Goal: Task Accomplishment & Management: Manage account settings

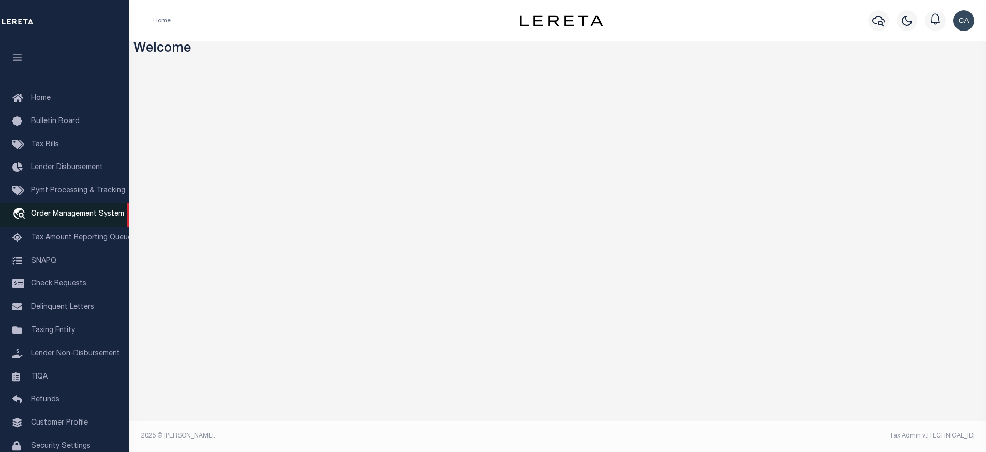
click at [75, 218] on span "Order Management System" at bounding box center [77, 214] width 93 height 7
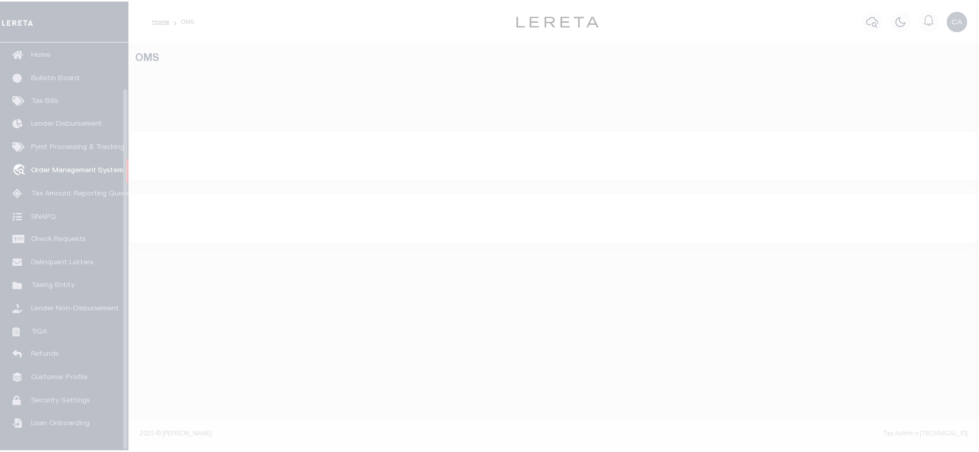
scroll to position [52, 0]
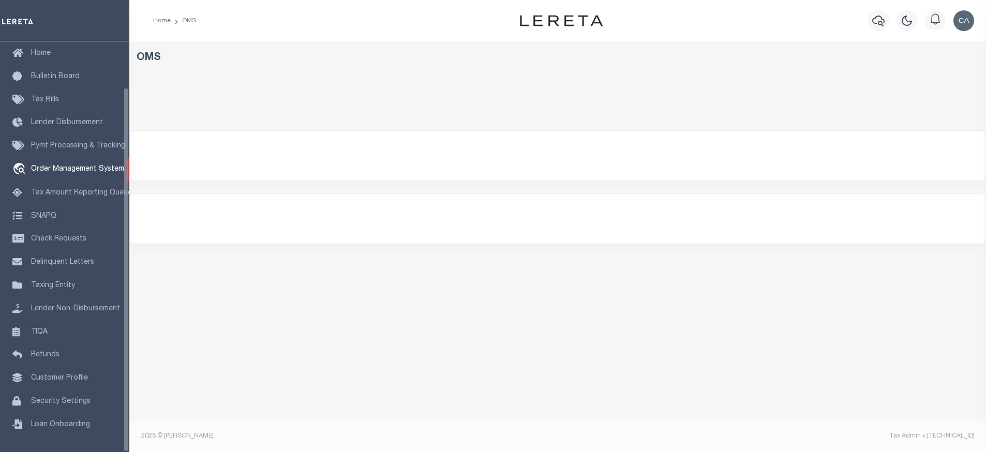
select select "200"
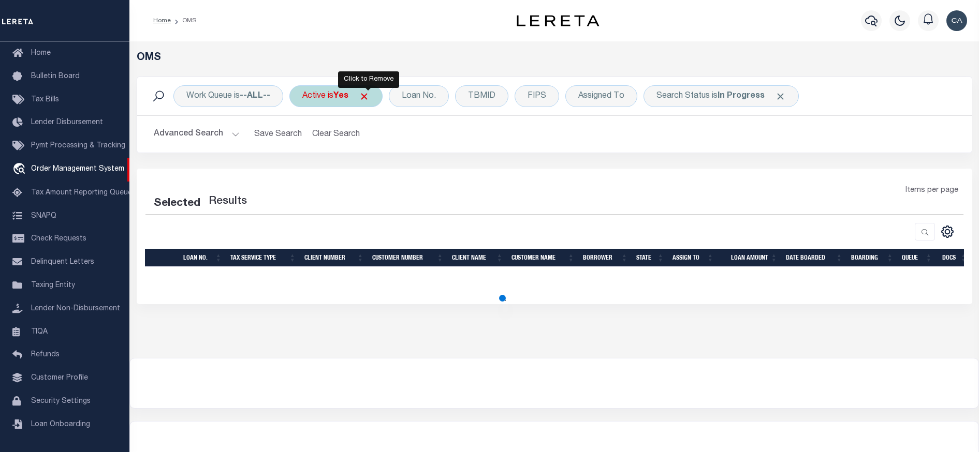
click at [369, 101] on span "Click to Remove" at bounding box center [364, 96] width 11 height 11
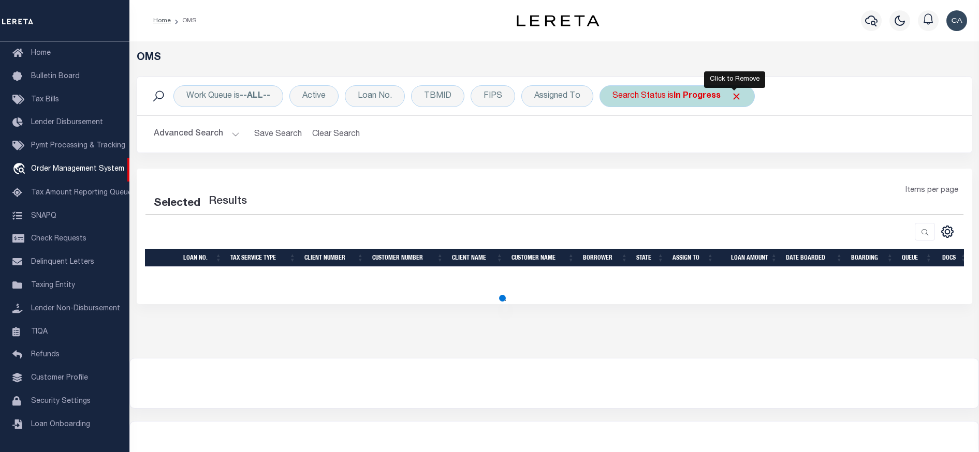
click at [736, 92] on span "Click to Remove" at bounding box center [736, 96] width 11 height 11
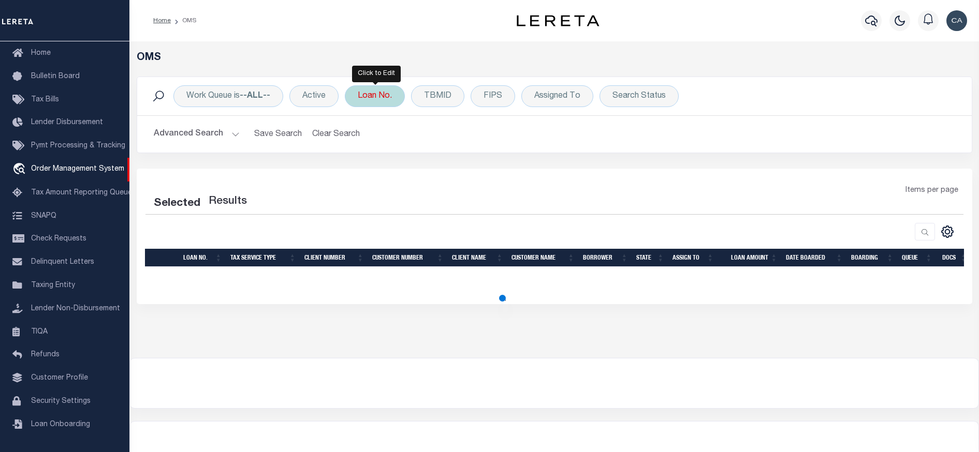
click at [388, 97] on div "Loan No." at bounding box center [375, 96] width 60 height 22
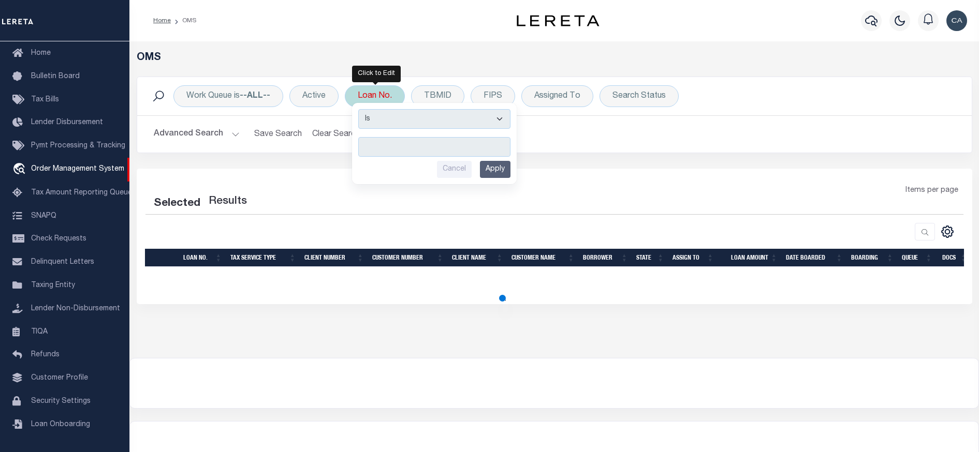
type input "31600187"
select select "200"
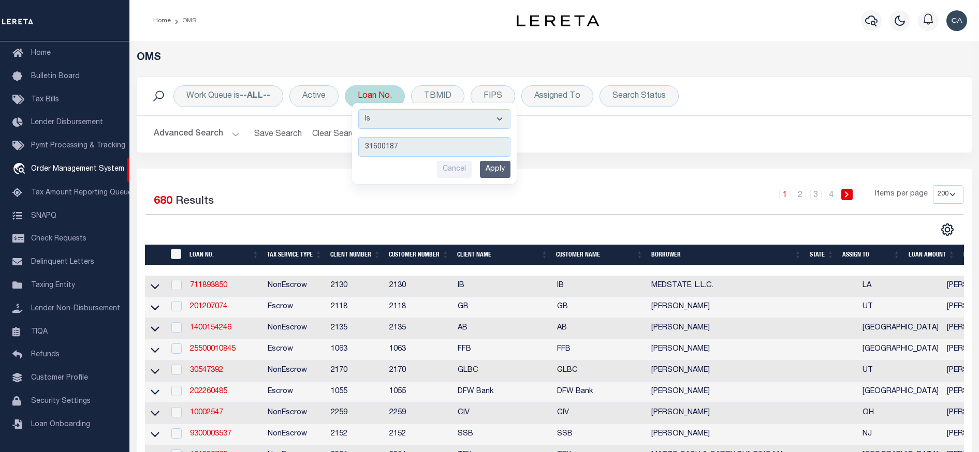
type input "31600187"
click at [494, 169] on input "Apply" at bounding box center [495, 169] width 31 height 17
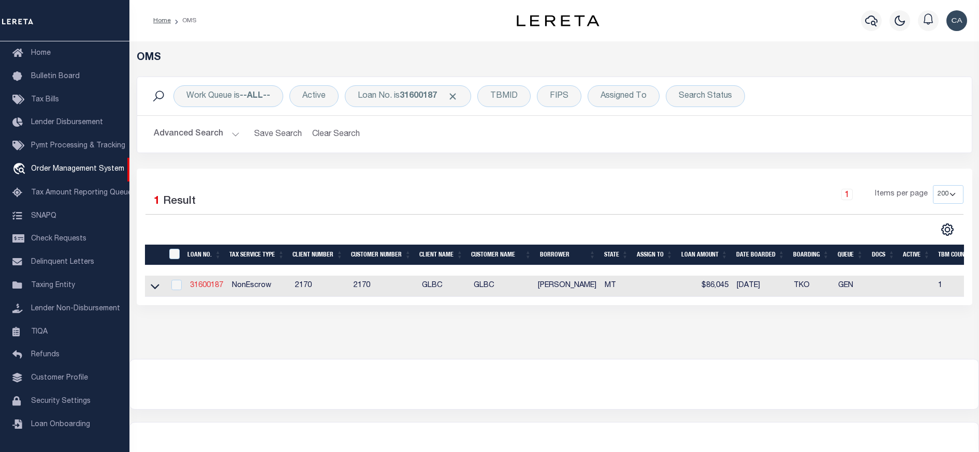
click at [204, 285] on link "31600187" at bounding box center [206, 285] width 33 height 7
type input "31600187"
type input "[PERSON_NAME]"
select select "False"
select select
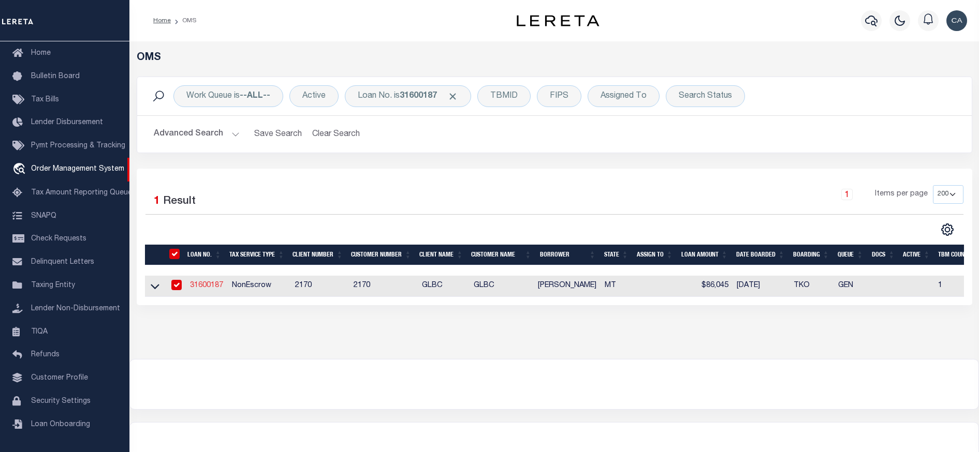
select select
select select "NonEscrow"
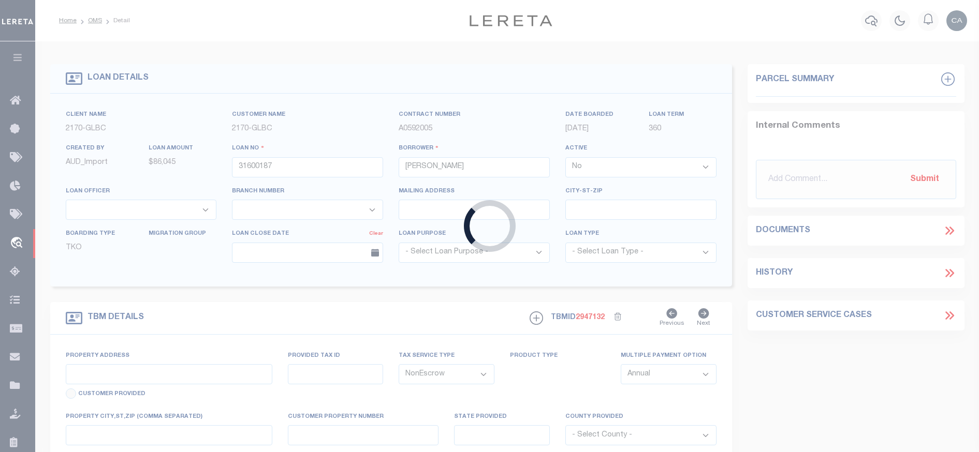
type input "[STREET_ADDRESS][PERSON_NAME]"
select select
type input "Belgrade MT 597140000"
type input "MT"
select select
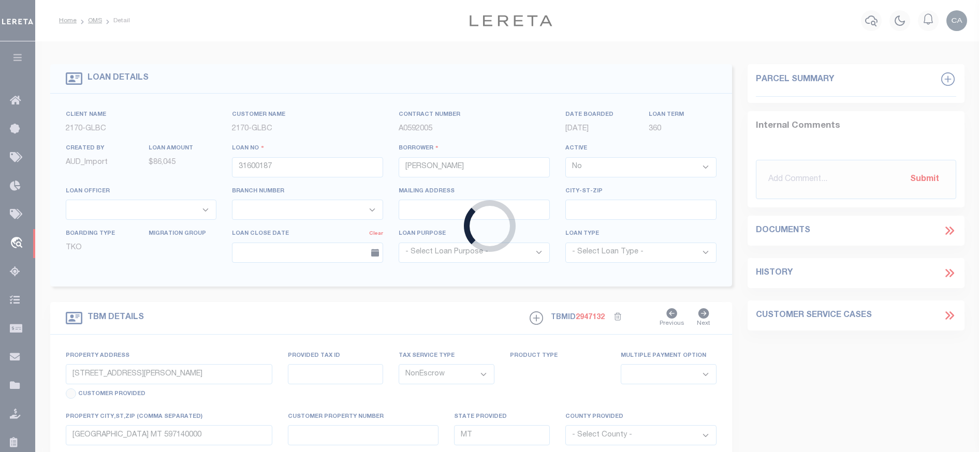
type textarea "Liability limited to information provided"
select select "4574"
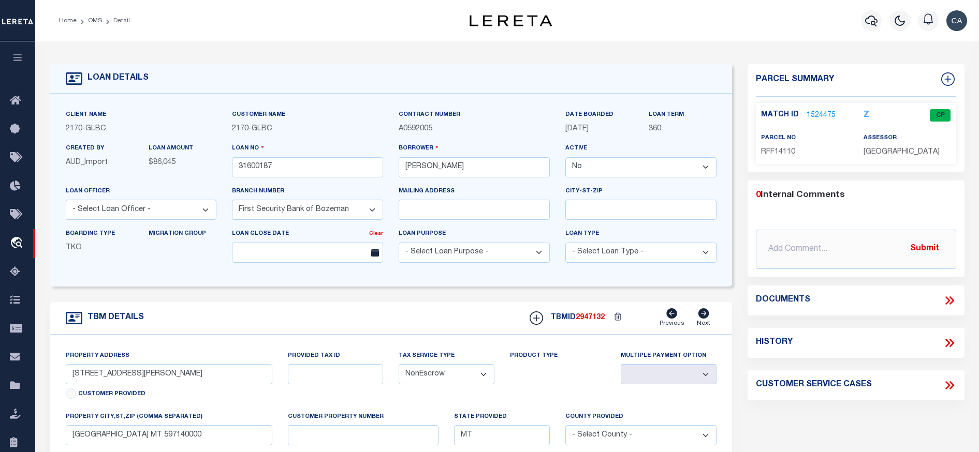
click at [340, 297] on form "LOAN DETAILS Client Name 2170 - GLBC 2170 -" at bounding box center [391, 354] width 682 height 580
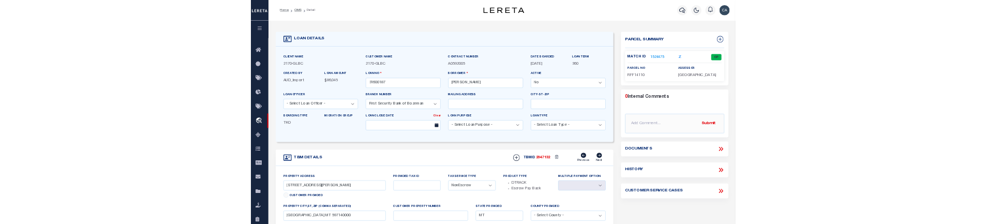
scroll to position [103, 0]
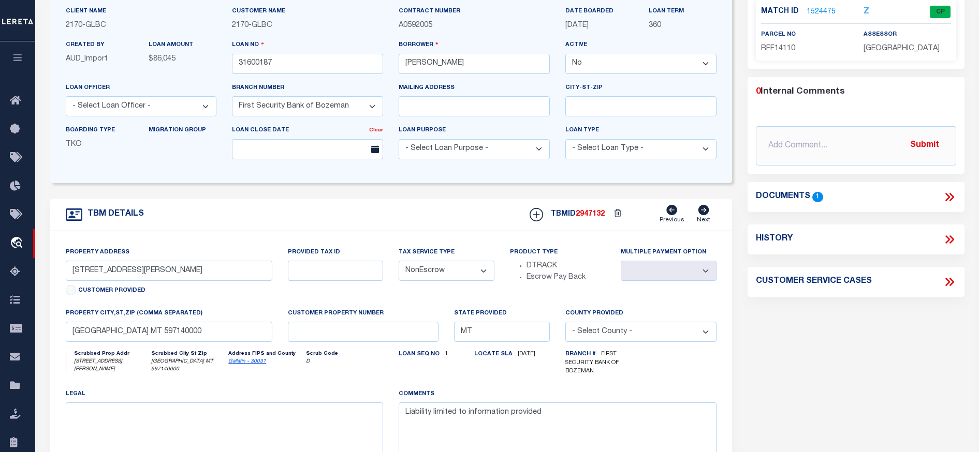
click at [953, 198] on icon at bounding box center [948, 196] width 13 height 13
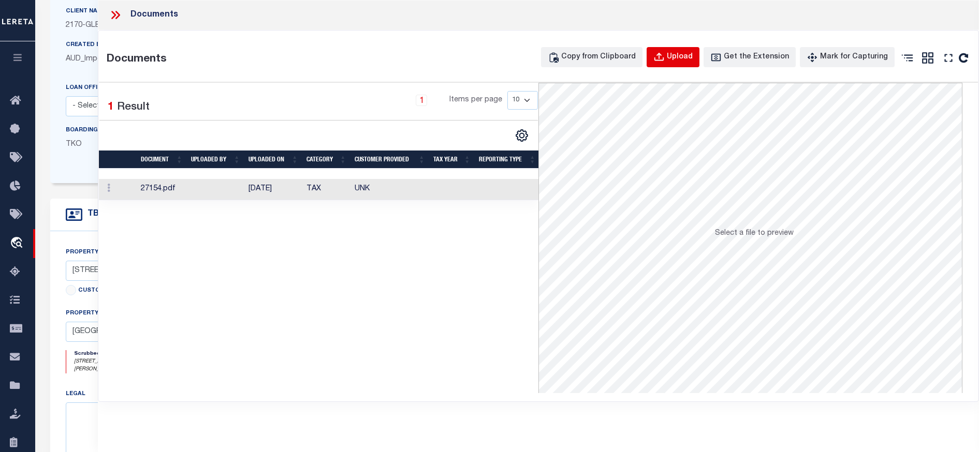
click at [692, 58] on div "Upload" at bounding box center [680, 57] width 26 height 11
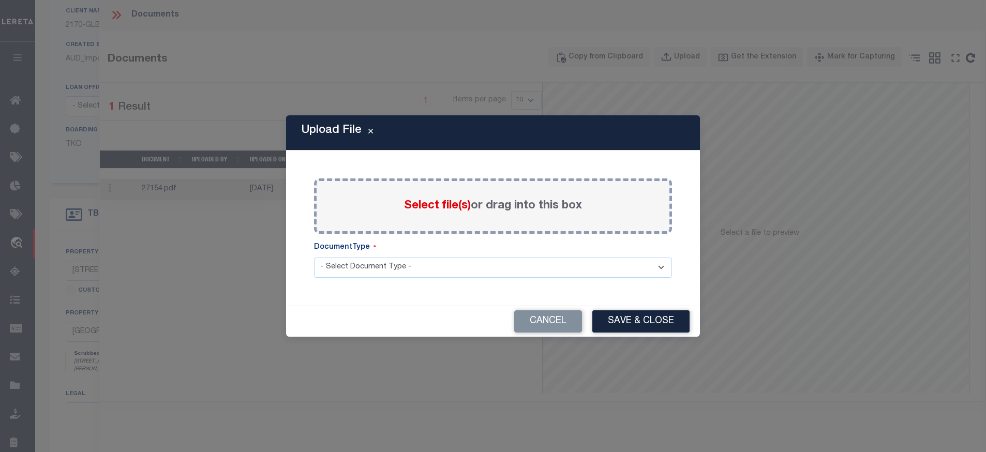
click at [441, 212] on span "Select file(s)" at bounding box center [437, 205] width 67 height 11
click at [0, 0] on input "Select file(s) or drag into this box" at bounding box center [0, 0] width 0 height 0
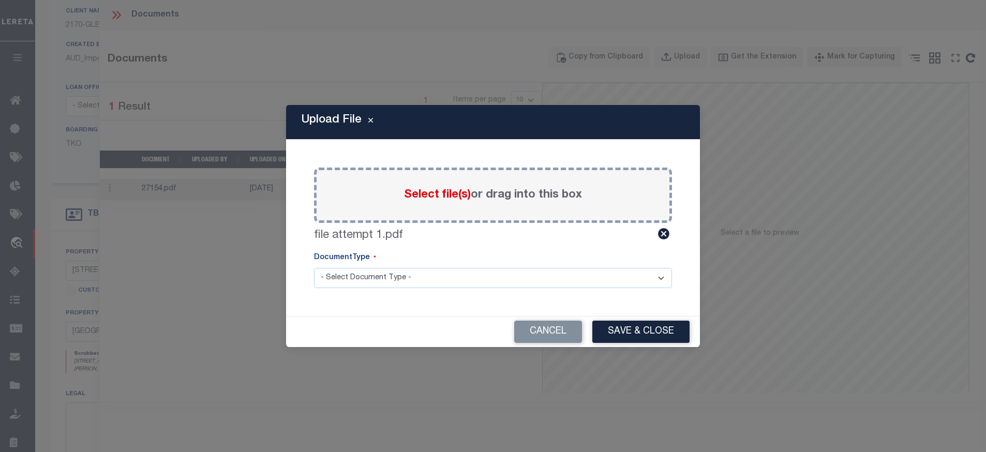
click at [535, 281] on select "- Select Document Type - Tax Service Documents" at bounding box center [493, 278] width 358 height 20
select select "TAX"
click at [314, 268] on select "- Select Document Type - Tax Service Documents" at bounding box center [493, 278] width 358 height 20
click at [628, 334] on button "Save & Close" at bounding box center [641, 332] width 97 height 22
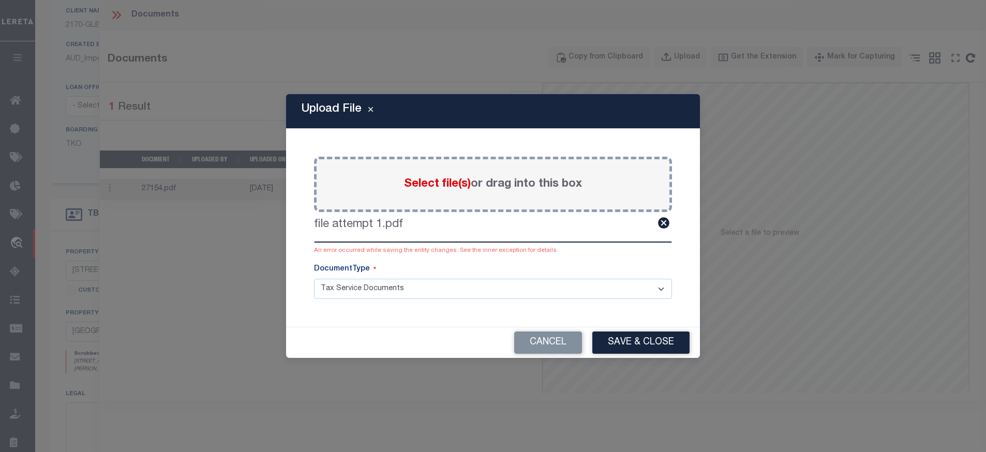
click at [473, 265] on div "DocumentType" at bounding box center [493, 272] width 358 height 16
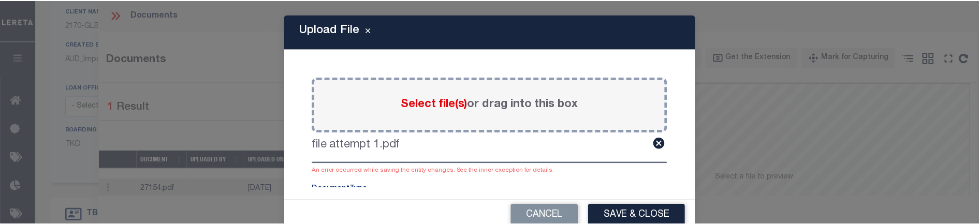
scroll to position [48, 0]
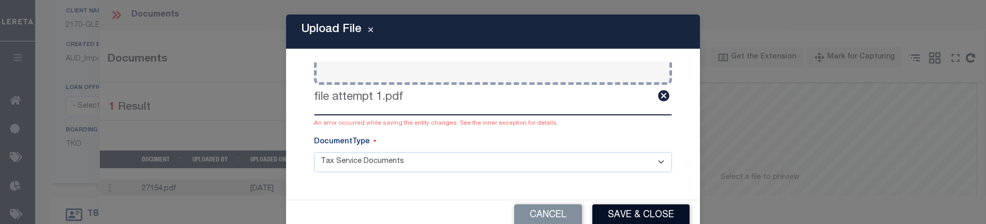
click at [654, 216] on button "Save & Close" at bounding box center [641, 215] width 97 height 22
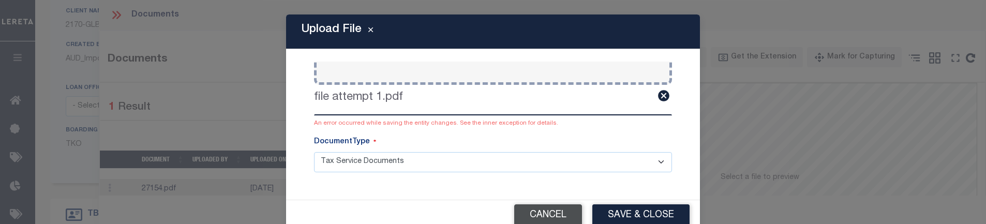
click at [543, 210] on button "Cancel" at bounding box center [548, 215] width 68 height 22
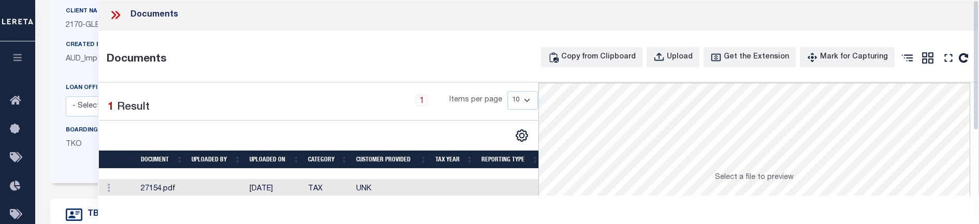
scroll to position [0, 0]
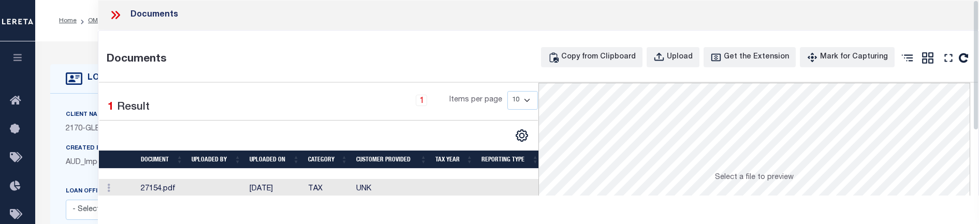
click at [111, 14] on icon at bounding box center [115, 14] width 13 height 13
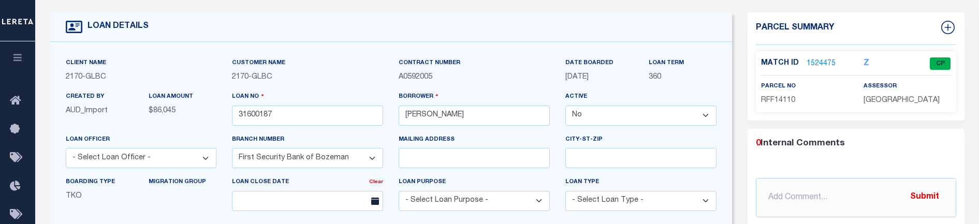
scroll to position [103, 0]
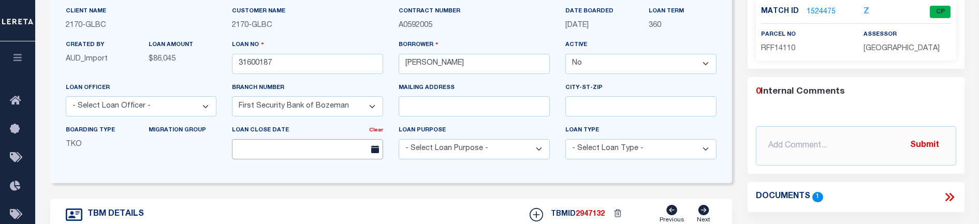
click at [249, 143] on input "text" at bounding box center [307, 149] width 151 height 20
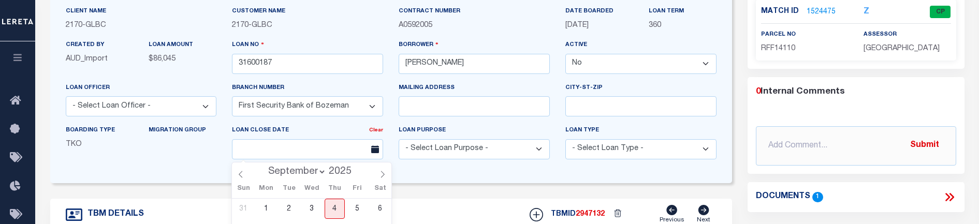
click at [454, 121] on div "Mailing address" at bounding box center [474, 103] width 167 height 42
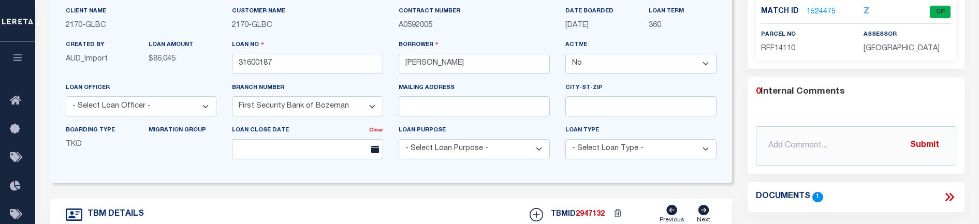
scroll to position [0, 0]
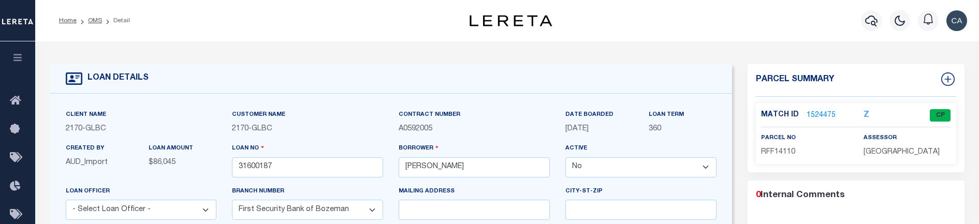
click at [14, 60] on icon "button" at bounding box center [18, 57] width 12 height 9
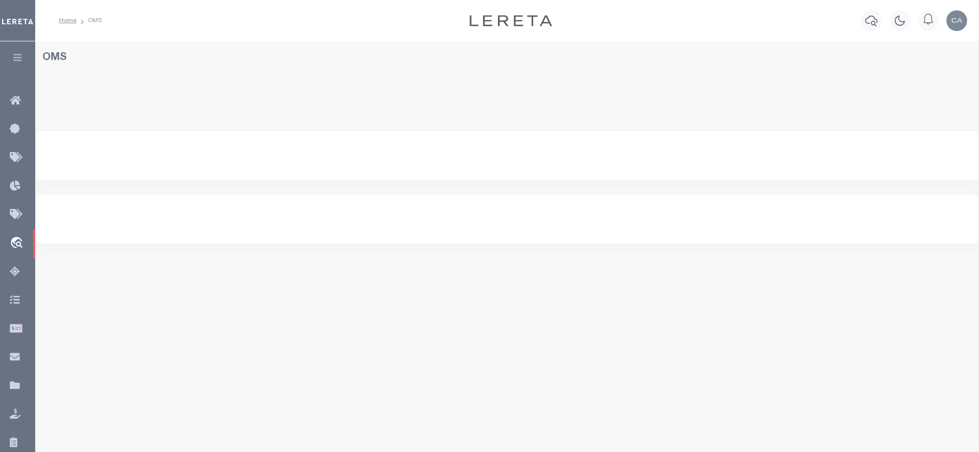
select select
select select "200"
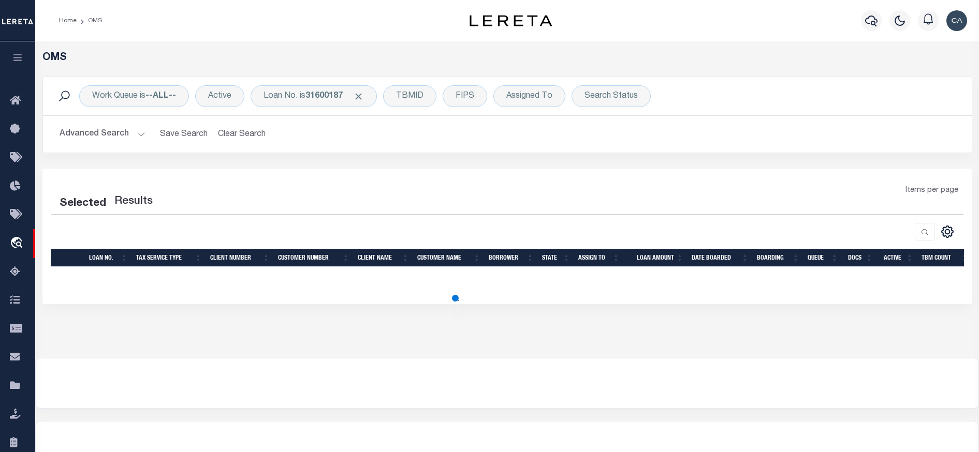
select select "200"
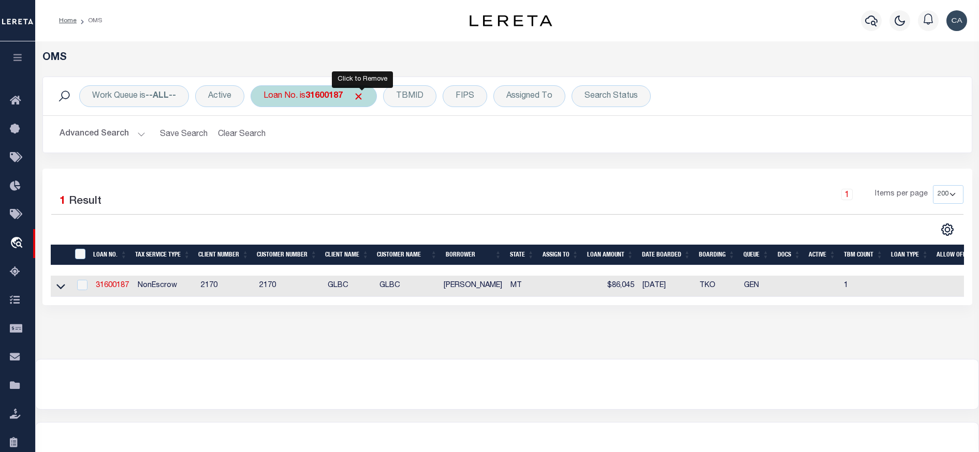
click at [362, 98] on span "Click to Remove" at bounding box center [358, 96] width 11 height 11
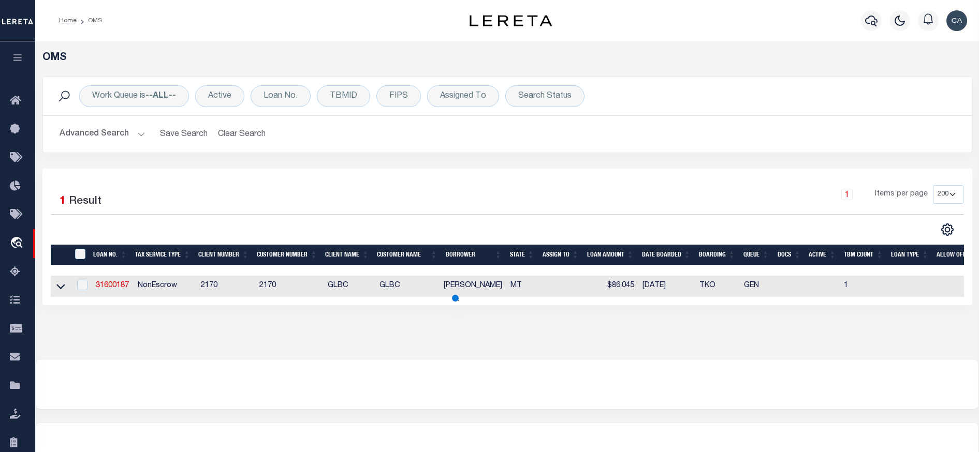
click at [129, 124] on div "Advanced Search Save Search Clear Search tblSearchTopScreen_dynamictable_____De…" at bounding box center [507, 134] width 928 height 37
click at [125, 132] on button "Advanced Search" at bounding box center [103, 134] width 86 height 20
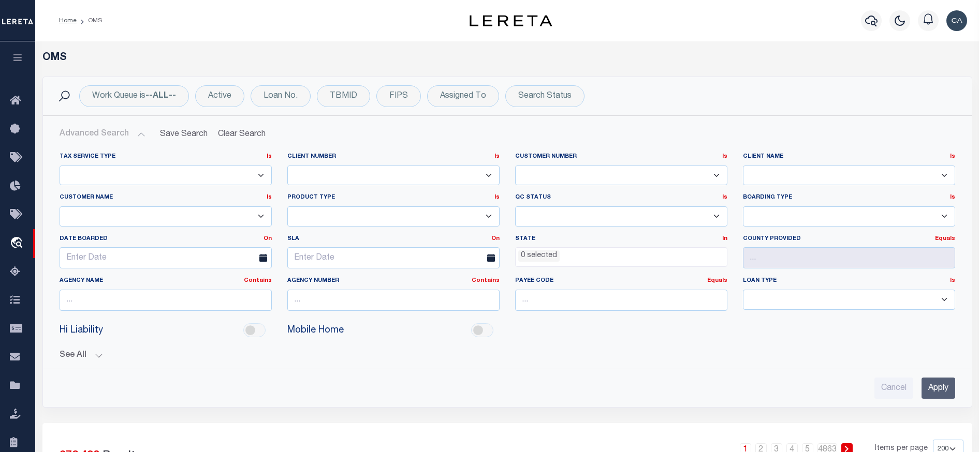
click at [204, 172] on select "Escrow NonEscrow" at bounding box center [166, 176] width 212 height 20
click at [387, 170] on select "1011 1012 1013 1014 101814 101862 1019 1042 1049 1052 1053 1055 1058 1061 1063 …" at bounding box center [393, 176] width 212 height 20
select select "2170"
click at [287, 166] on select "1011 1012 1013 1014 101814 101862 1019 1042 1049 1052 1053 1055 1058 1061 1063 …" at bounding box center [393, 176] width 212 height 20
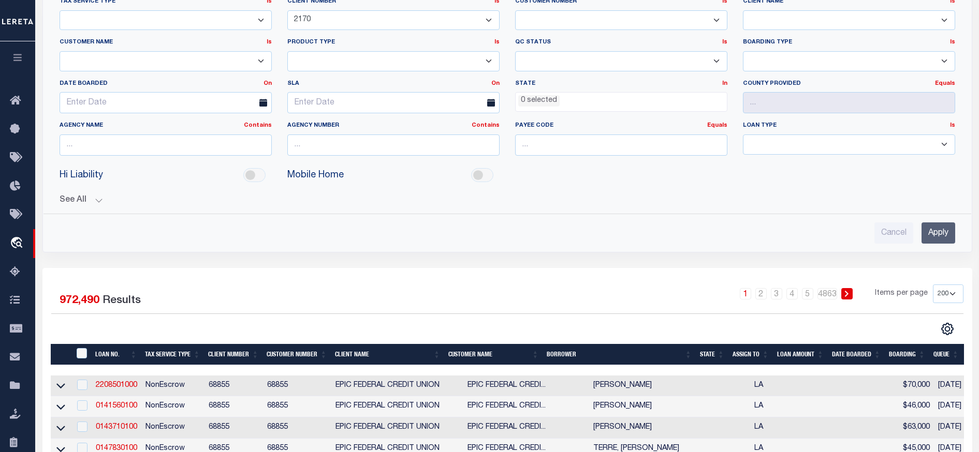
click at [938, 240] on input "Apply" at bounding box center [938, 233] width 34 height 21
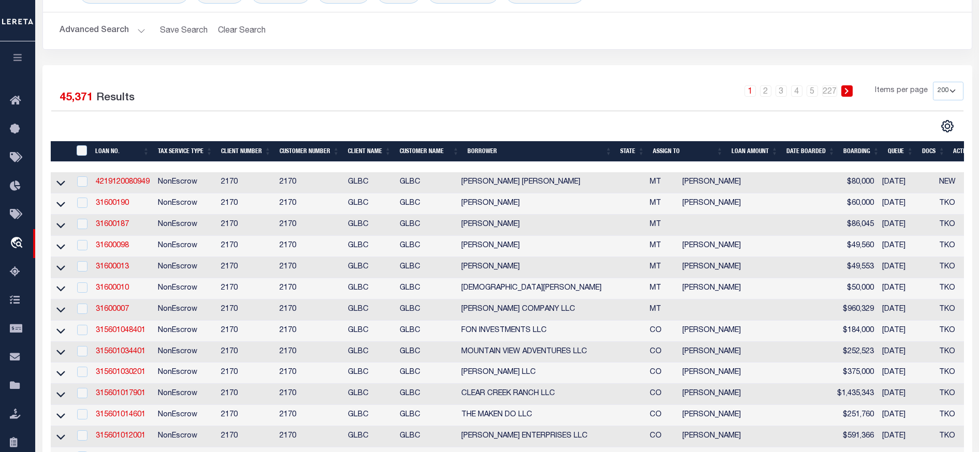
scroll to position [0, 0]
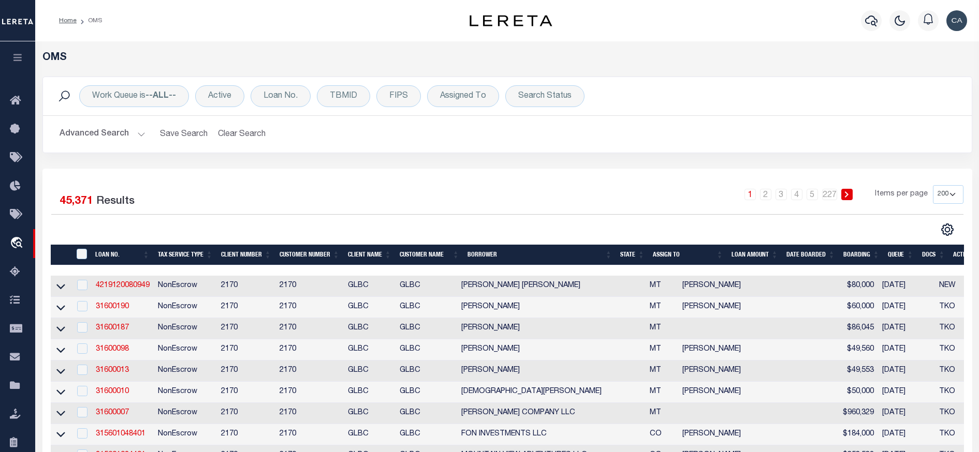
drag, startPoint x: 107, startPoint y: 134, endPoint x: 112, endPoint y: 136, distance: 5.8
click at [107, 134] on button "Advanced Search" at bounding box center [103, 134] width 86 height 20
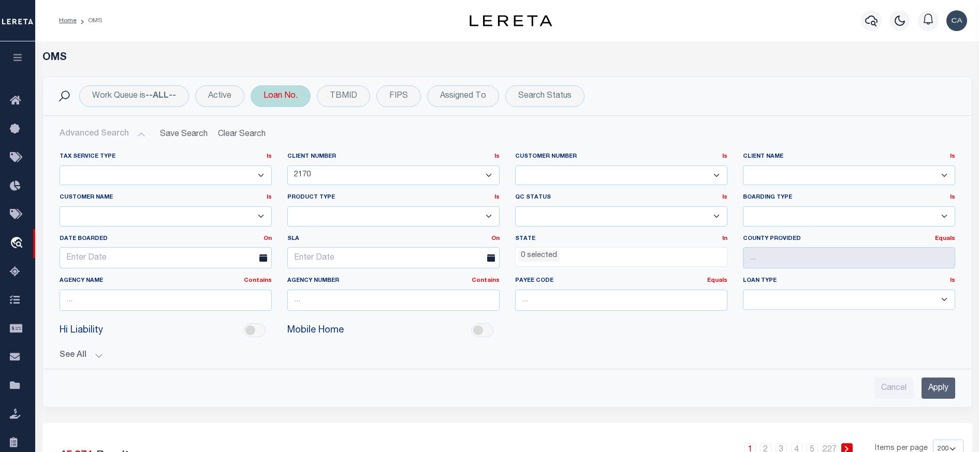
click at [288, 98] on div "Loan No." at bounding box center [280, 96] width 60 height 22
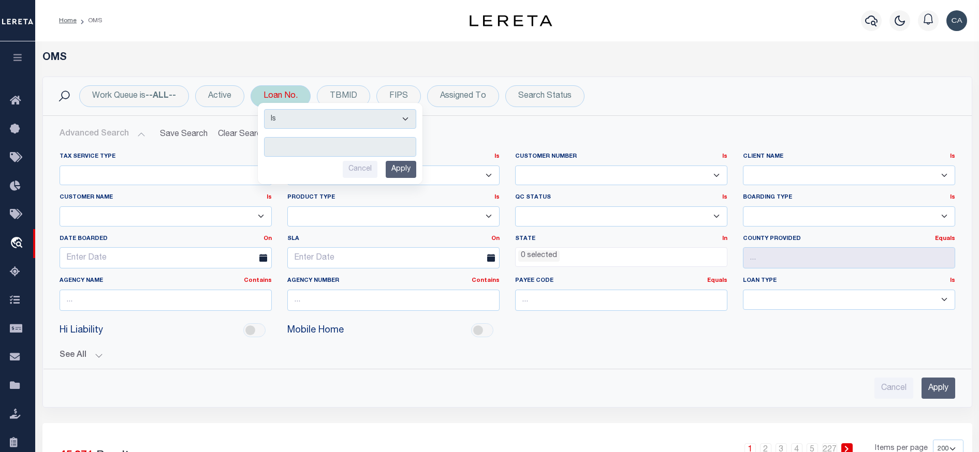
click at [362, 103] on div "Is Contains Cancel Apply" at bounding box center [340, 143] width 165 height 81
click at [344, 88] on div "TBMID" at bounding box center [343, 96] width 53 height 22
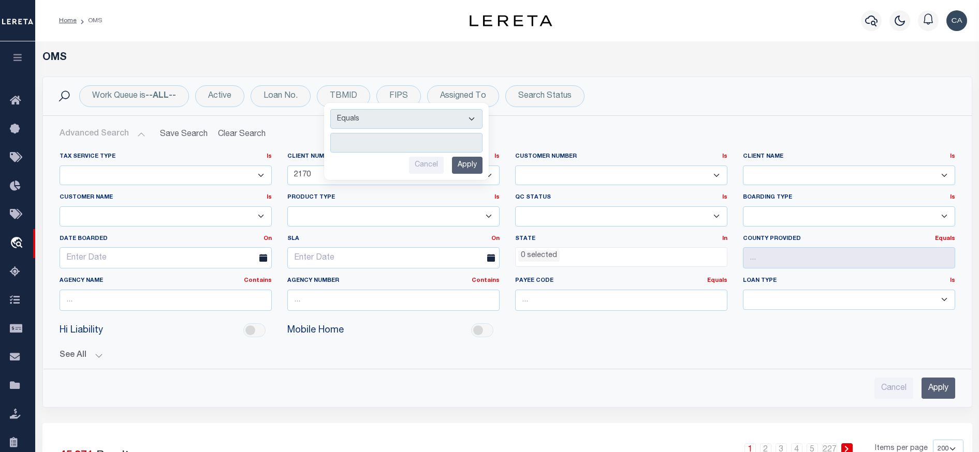
click at [319, 58] on h5 "OMS" at bounding box center [506, 58] width 929 height 12
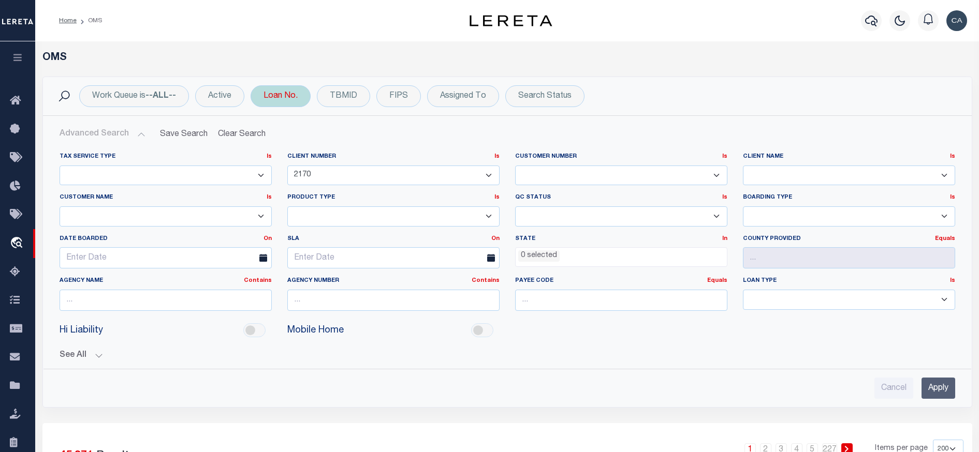
click at [295, 100] on div "Loan No." at bounding box center [280, 96] width 60 height 22
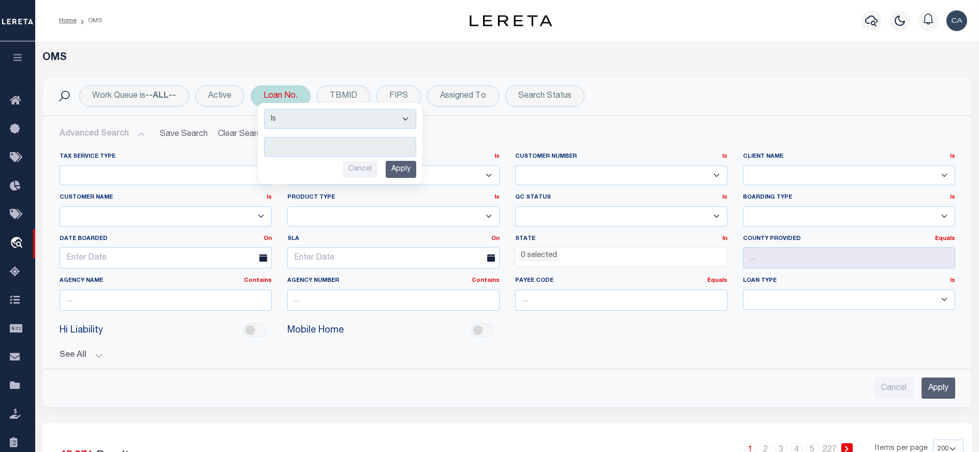
click at [299, 96] on div "Loan No. Is Contains Cancel Apply" at bounding box center [280, 96] width 60 height 22
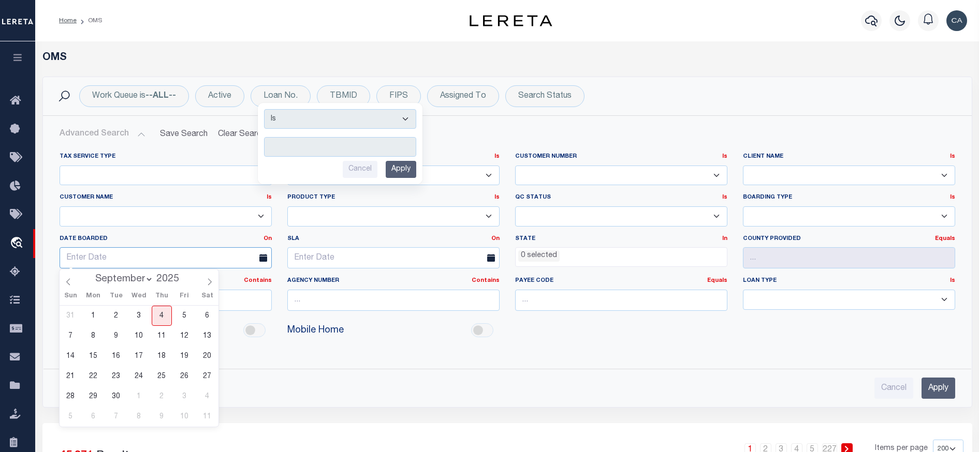
click at [249, 266] on input "text" at bounding box center [166, 257] width 212 height 21
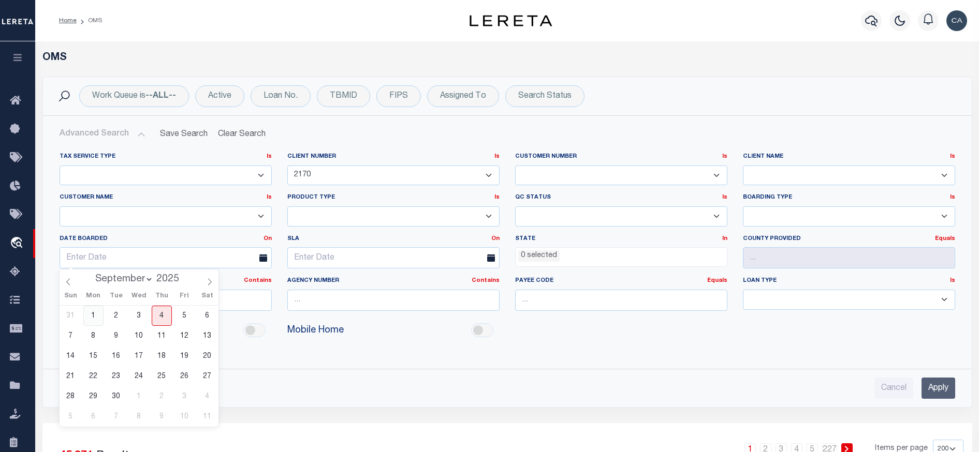
click at [96, 319] on span "1" at bounding box center [93, 316] width 20 height 20
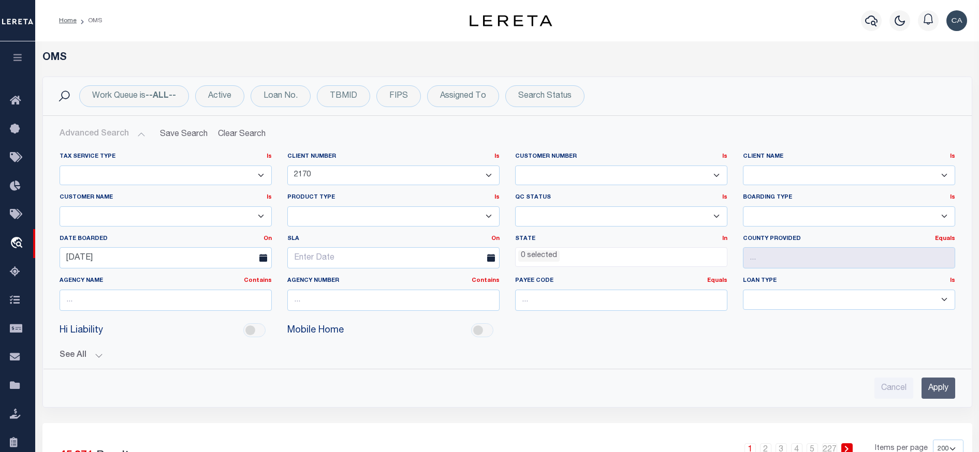
click at [161, 246] on div "Date Boarded On On After Before Between 09-01-2025" at bounding box center [166, 252] width 228 height 34
click at [171, 258] on input "09-01-2025" at bounding box center [166, 257] width 212 height 21
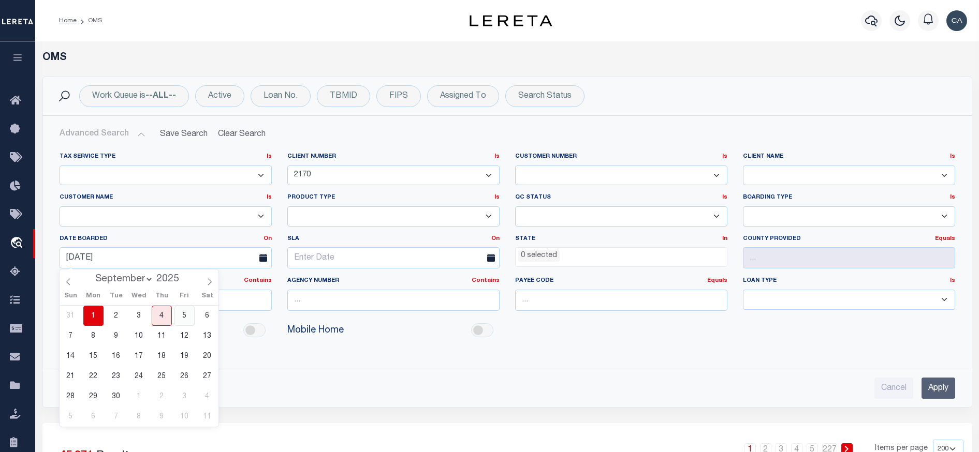
click at [195, 314] on div "31 1 2 3 4 5 6 7 8 9 10 11 12 13 14 15 16 17 18 19 20 21 22 23 24 25 26 27 28 2…" at bounding box center [139, 366] width 159 height 121
click at [204, 317] on span "6" at bounding box center [207, 316] width 20 height 20
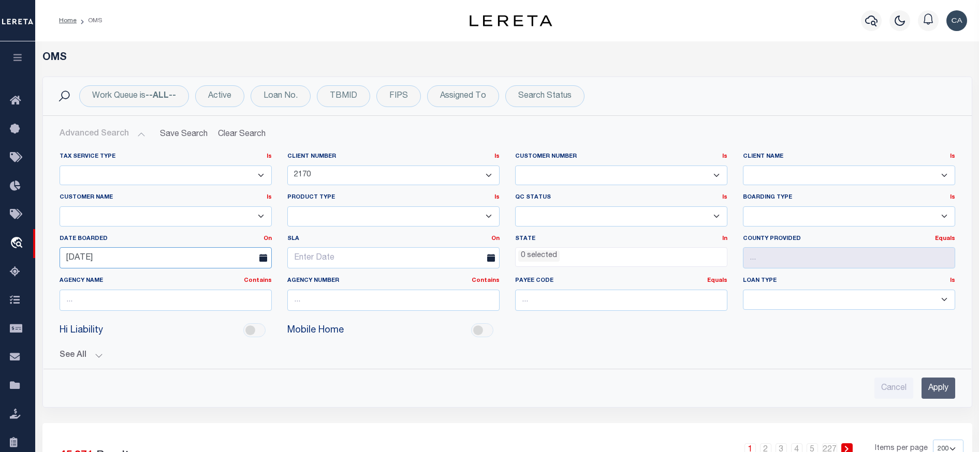
click at [160, 249] on input "09-06-2025" at bounding box center [166, 257] width 212 height 21
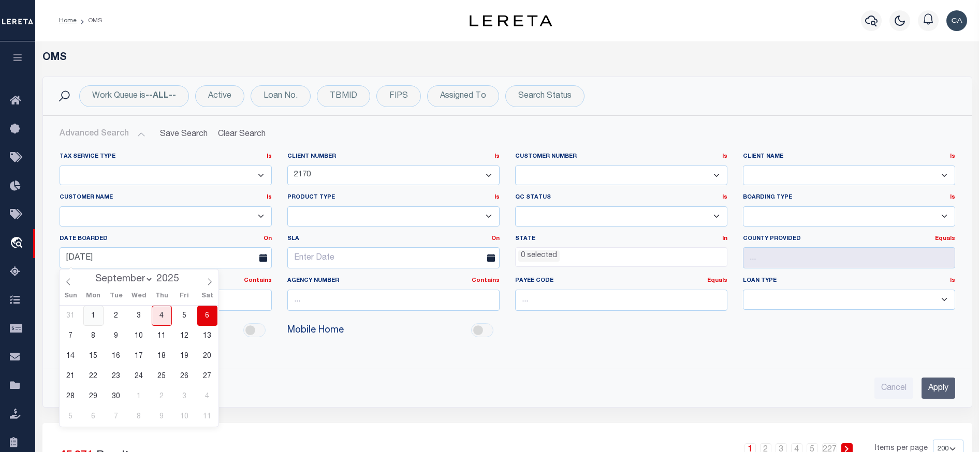
click at [99, 315] on span "1" at bounding box center [93, 316] width 20 height 20
type input "09-01-2025"
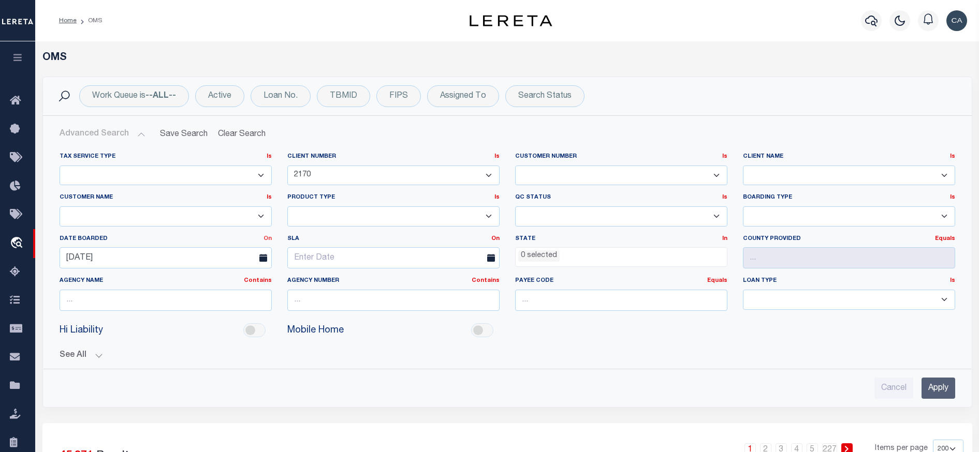
click at [263, 239] on link "On" at bounding box center [267, 239] width 8 height 6
click at [233, 294] on link "Between" at bounding box center [230, 295] width 82 height 15
click at [134, 258] on input "09-01-2025" at bounding box center [109, 257] width 98 height 21
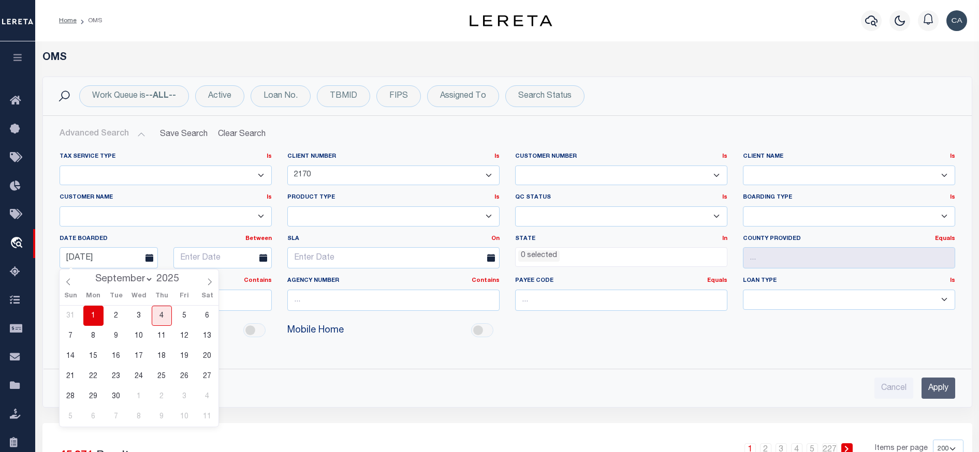
click at [85, 317] on span "1" at bounding box center [93, 316] width 20 height 20
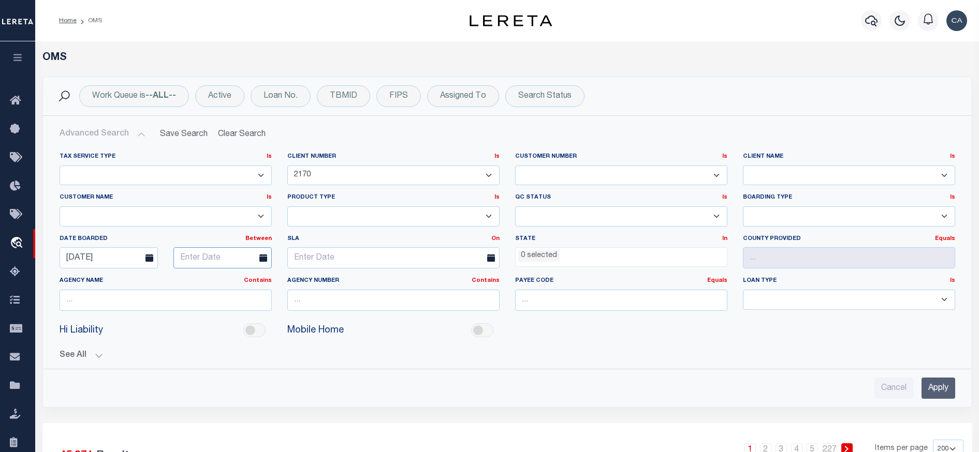
click at [223, 260] on input "text" at bounding box center [222, 257] width 98 height 21
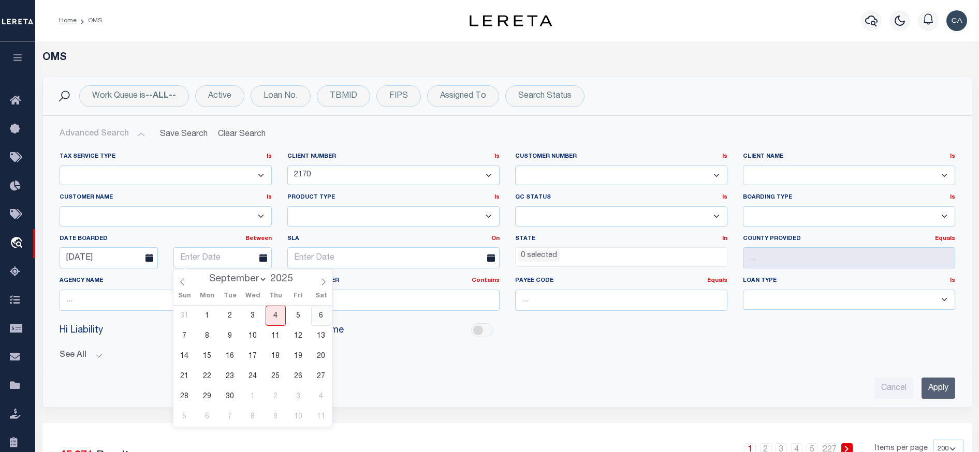
click at [321, 315] on span "6" at bounding box center [321, 316] width 20 height 20
type input "09-06-2025"
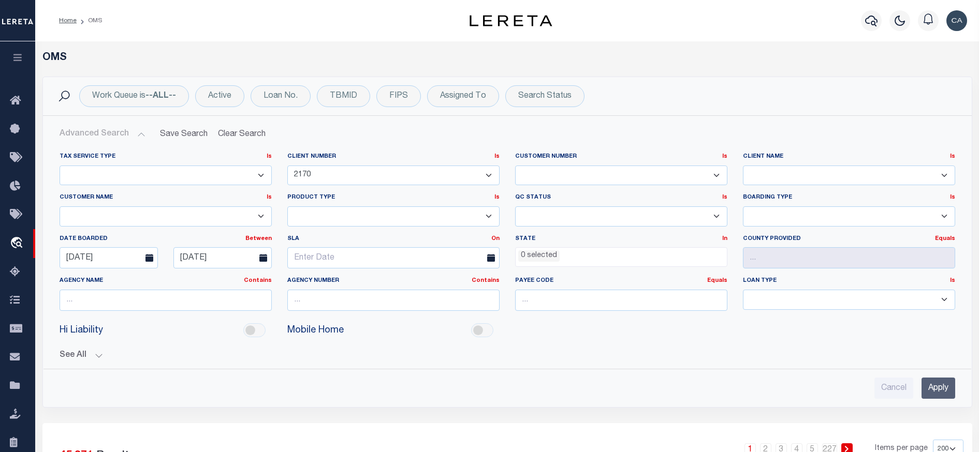
click at [510, 361] on div "Tax Service Type Is Is Contains Escrow NonEscrow Client Number Is Is" at bounding box center [507, 271] width 912 height 255
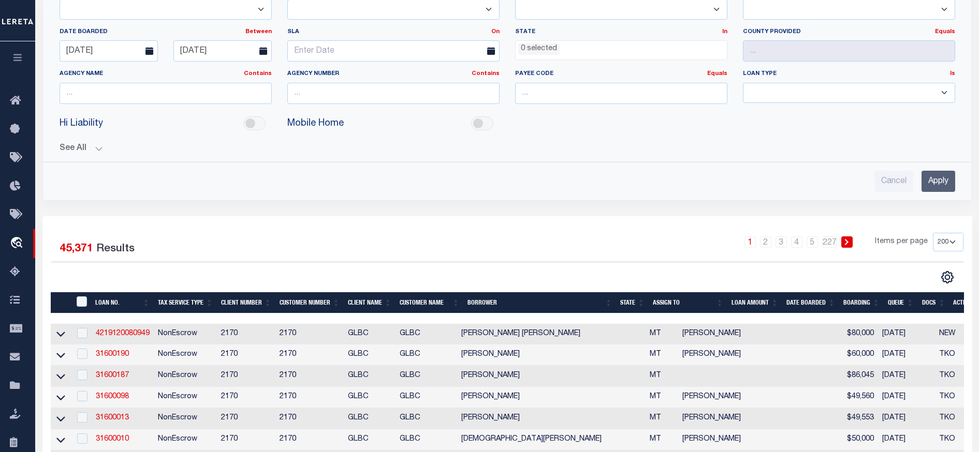
click at [945, 177] on input "Apply" at bounding box center [938, 181] width 34 height 21
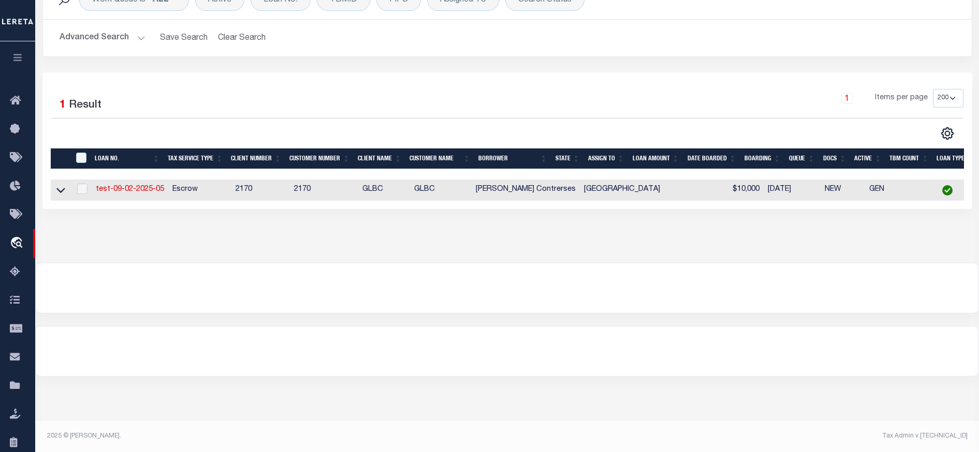
scroll to position [0, 0]
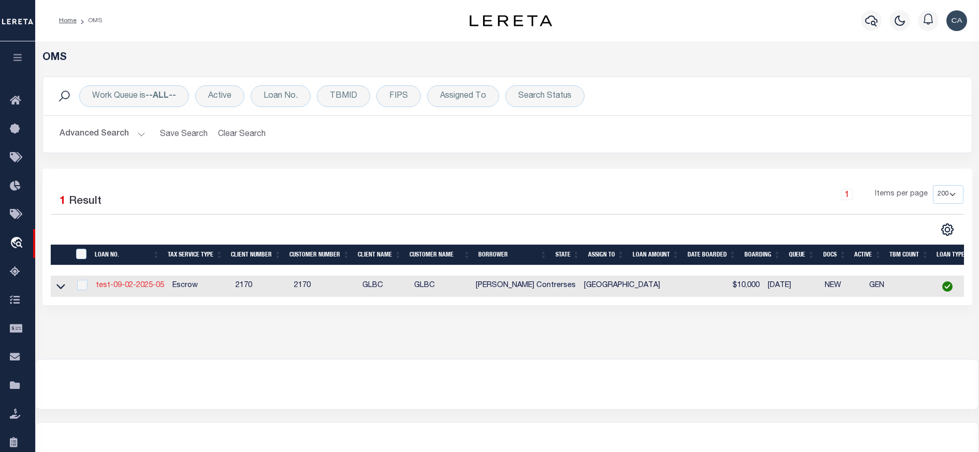
click at [151, 285] on link "test-09-02-2025-05" at bounding box center [130, 285] width 68 height 7
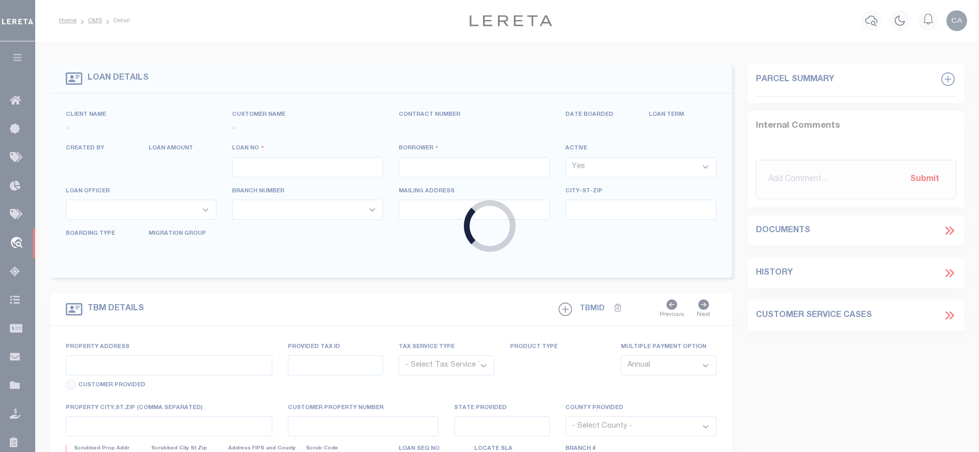
type input "test-09-02-2025-05"
type input "Carlos R. Contrerses"
select select
type input "209 ELLA LN"
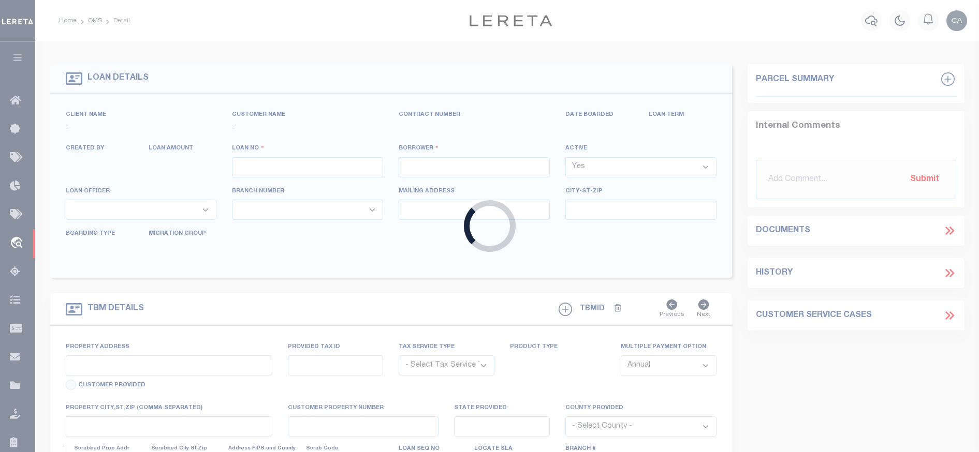
type input "BULLARD TX 75757-9714"
type input "09/01/2025"
select select "10"
select select "Escrow"
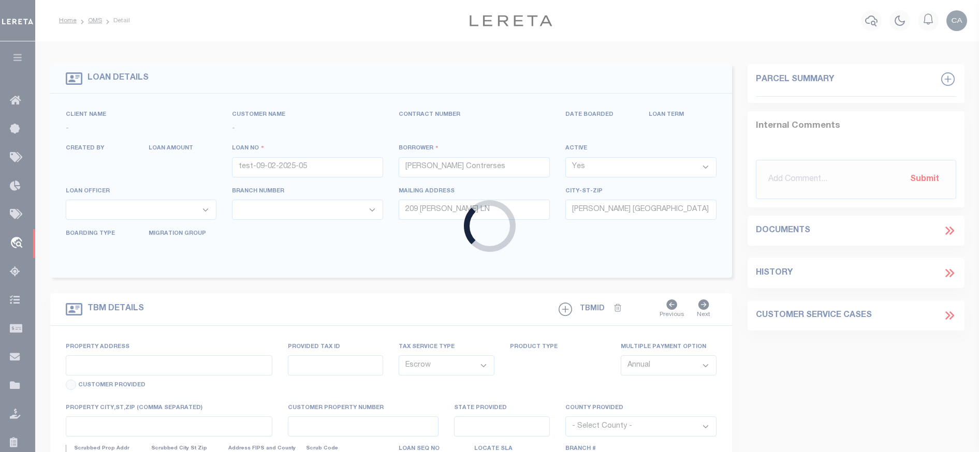
type input "209 ELLA LN edited 02"
type input "1302"
select select
type input "BULLARD TX 75757-9714 edited 03"
type input "QA-CNUMBER-102134"
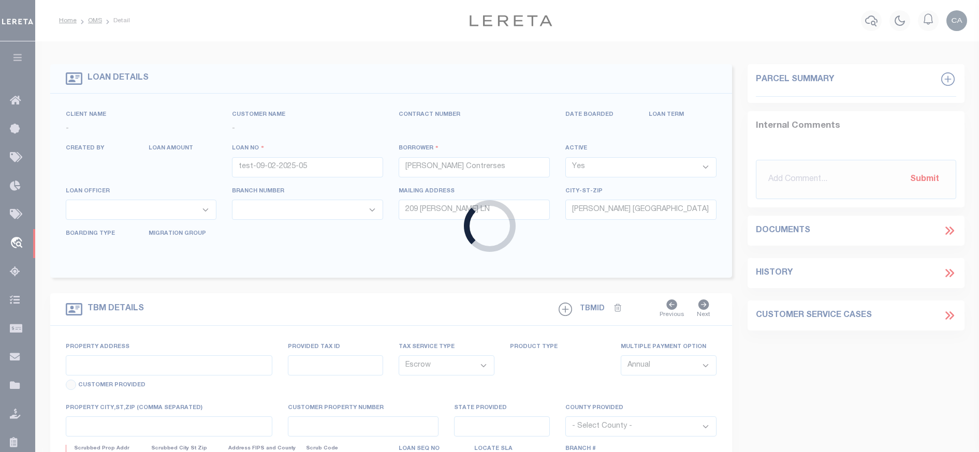
type input "[GEOGRAPHIC_DATA]"
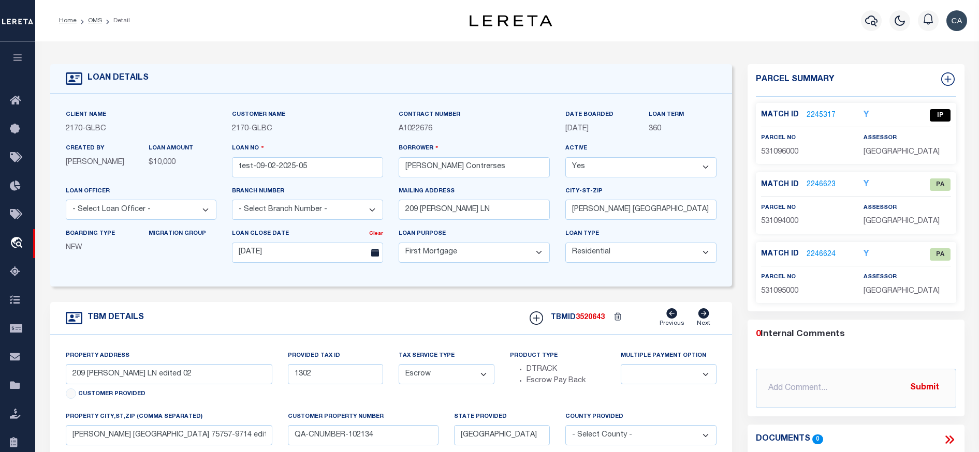
scroll to position [155, 0]
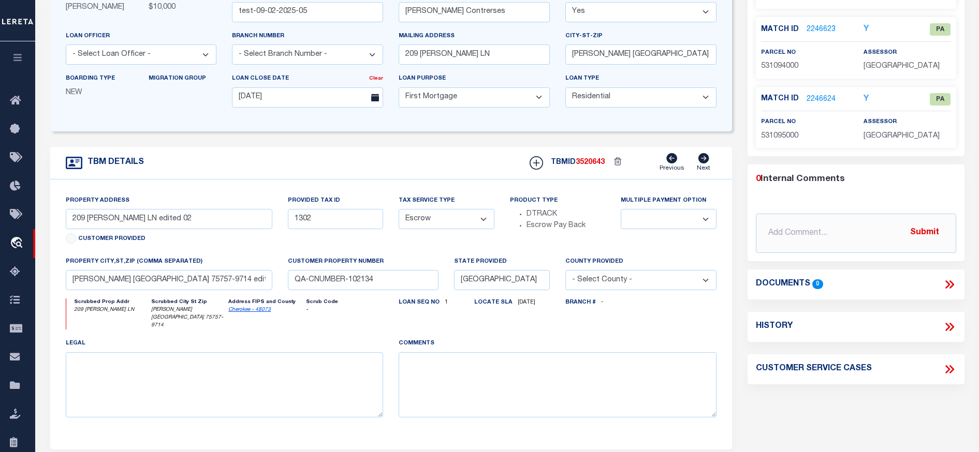
click at [949, 284] on icon at bounding box center [947, 284] width 5 height 8
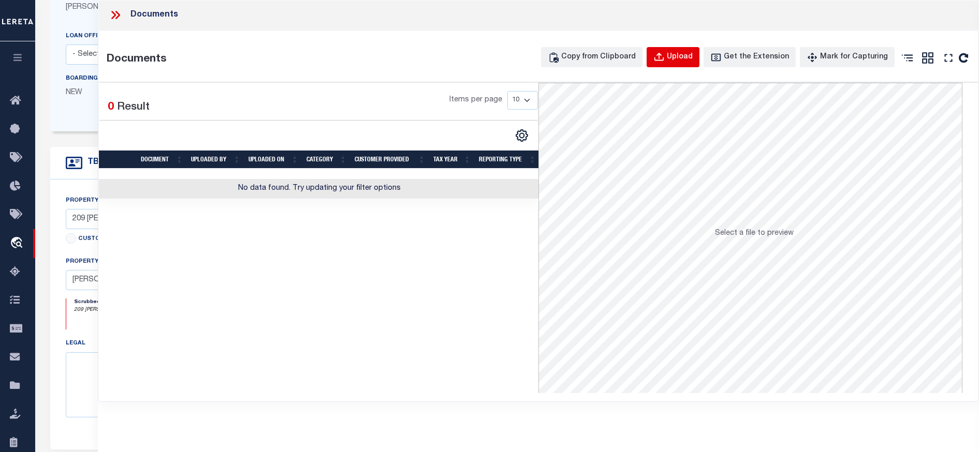
click at [692, 57] on div "Upload" at bounding box center [680, 57] width 26 height 11
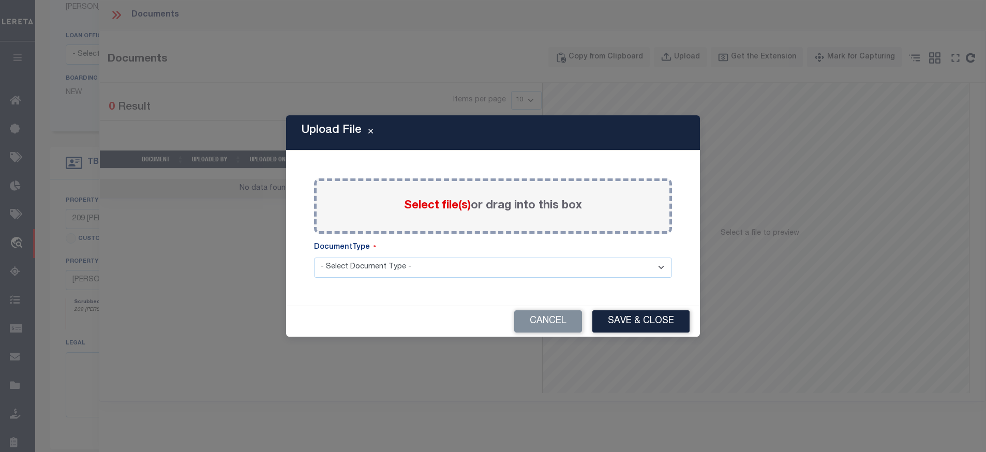
click at [441, 204] on span "Select file(s)" at bounding box center [437, 205] width 67 height 11
click at [0, 0] on input "Select file(s) or drag into this box" at bounding box center [0, 0] width 0 height 0
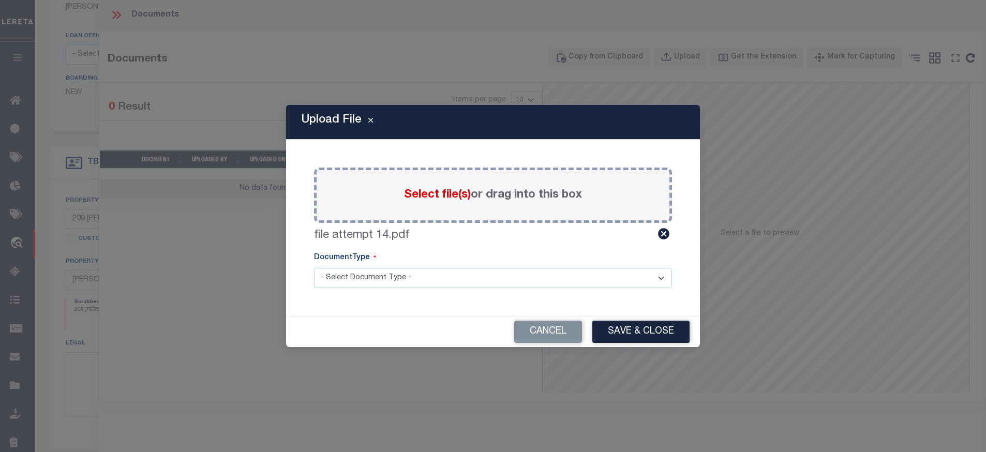
click at [440, 287] on select "- Select Document Type - Tax Service Documents" at bounding box center [493, 278] width 358 height 20
click at [440, 282] on select "- Select Document Type - Tax Service Documents" at bounding box center [493, 278] width 358 height 20
click at [424, 293] on div "Paste copied image or file into this box Select file(s) or drag into this box f…" at bounding box center [493, 228] width 389 height 152
click at [427, 283] on select "- Select Document Type - Tax Service Documents" at bounding box center [493, 278] width 358 height 20
select select "TAX"
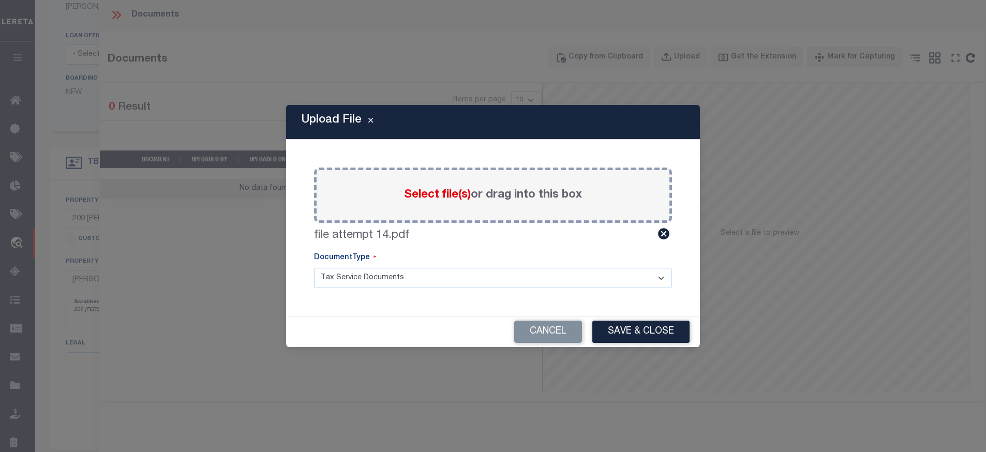
click at [314, 268] on select "- Select Document Type - Tax Service Documents" at bounding box center [493, 278] width 358 height 20
click at [650, 331] on button "Save & Close" at bounding box center [641, 332] width 97 height 22
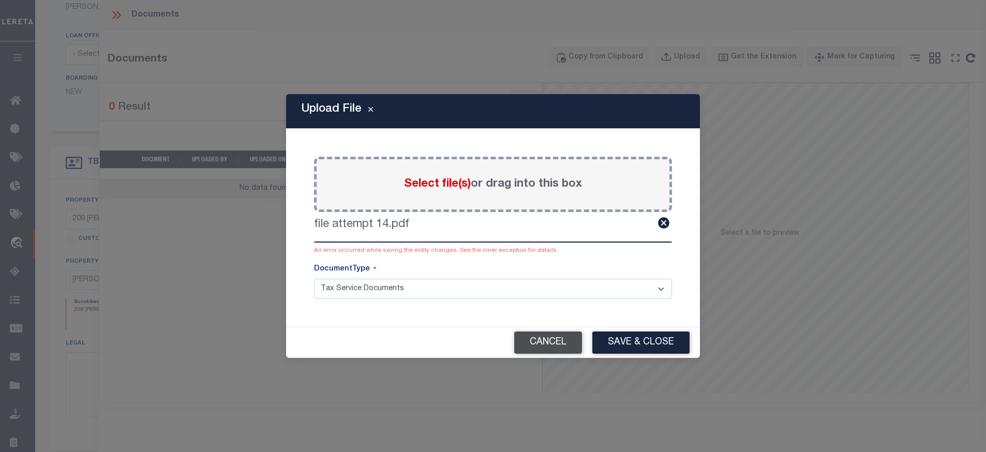
click at [547, 348] on button "Cancel" at bounding box center [548, 343] width 68 height 22
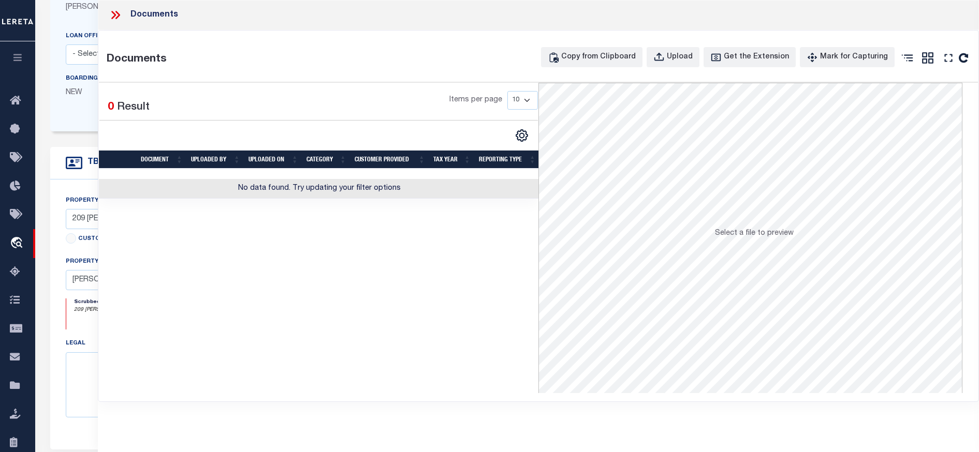
scroll to position [0, 0]
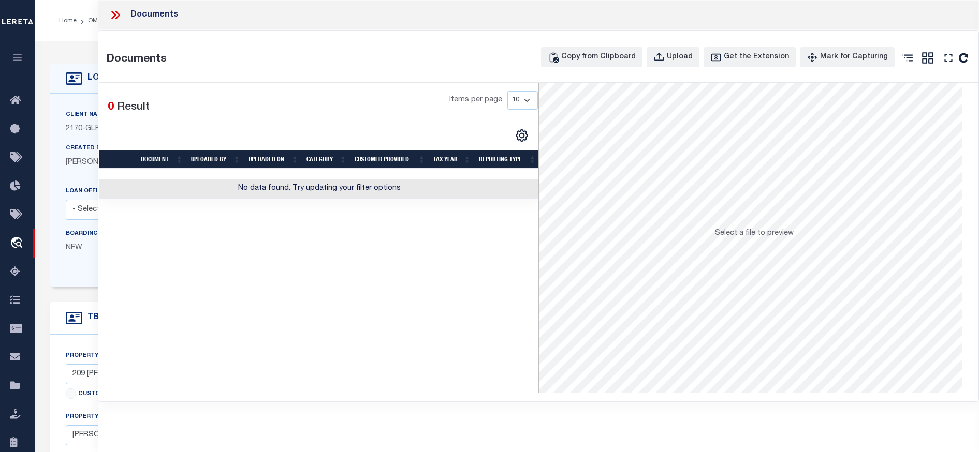
click at [117, 14] on icon at bounding box center [115, 14] width 13 height 13
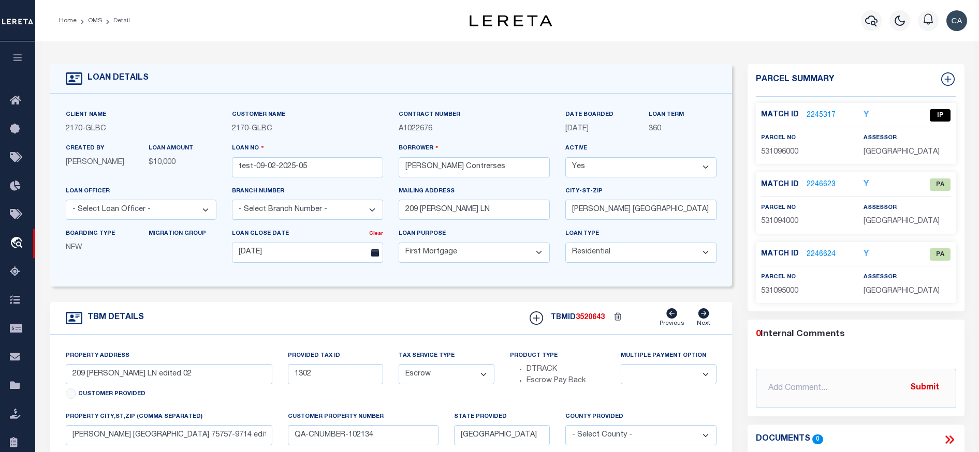
click at [551, 192] on div "Mailing address 209 ELLA LN" at bounding box center [474, 207] width 167 height 42
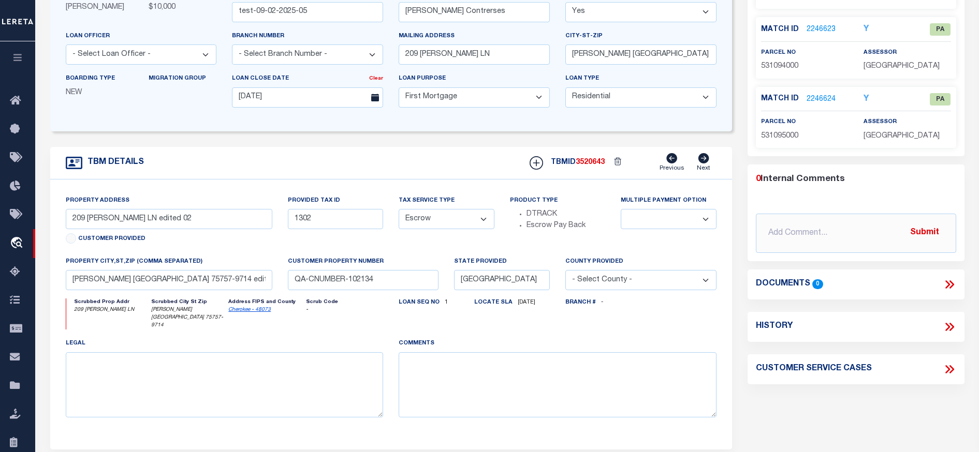
scroll to position [207, 0]
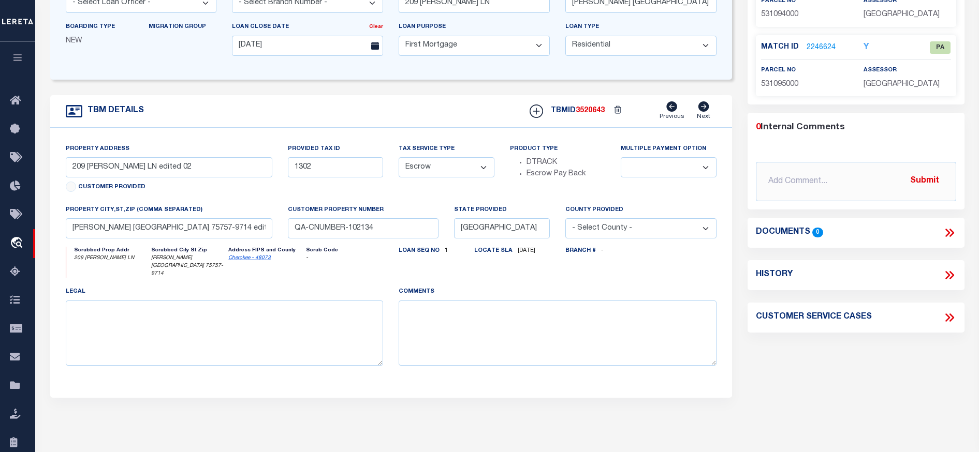
click at [944, 236] on icon at bounding box center [948, 232] width 13 height 13
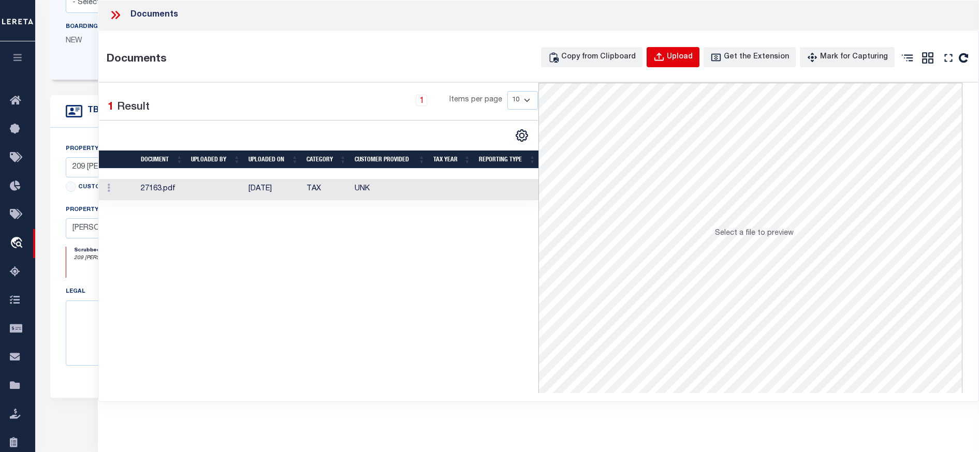
click at [664, 59] on icon "button" at bounding box center [658, 57] width 11 height 11
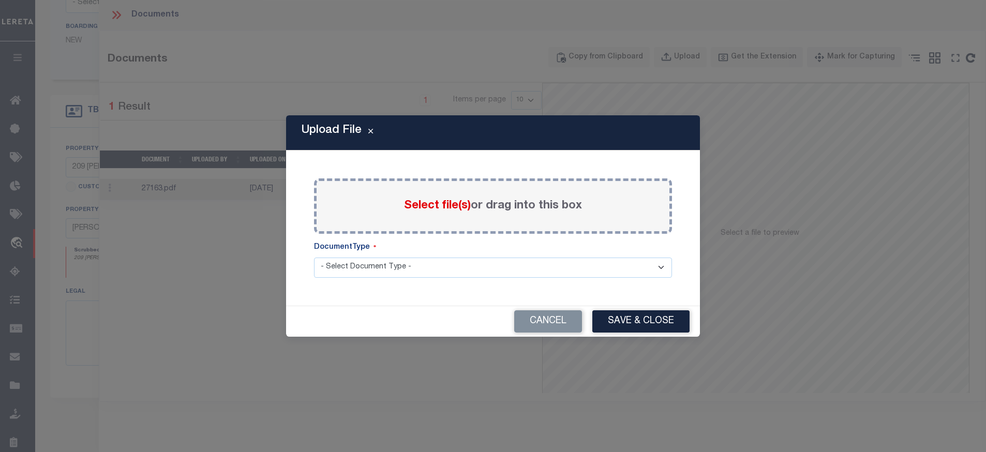
click at [392, 219] on div "Select file(s) or drag into this box" at bounding box center [493, 206] width 358 height 55
click at [408, 214] on label "Select file(s) or drag into this box" at bounding box center [493, 206] width 178 height 17
click at [435, 204] on span "Select file(s)" at bounding box center [437, 205] width 67 height 11
click at [0, 0] on input "Select file(s) or drag into this box" at bounding box center [0, 0] width 0 height 0
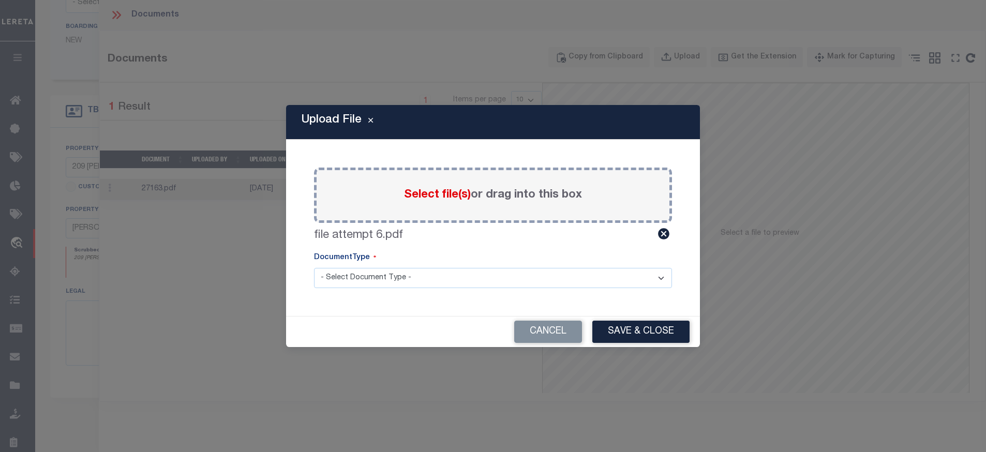
click at [535, 269] on select "- Select Document Type - Tax Service Documents" at bounding box center [493, 278] width 358 height 20
select select "TAX"
click at [314, 268] on select "- Select Document Type - Tax Service Documents" at bounding box center [493, 278] width 358 height 20
click at [634, 339] on button "Save & Close" at bounding box center [641, 332] width 97 height 22
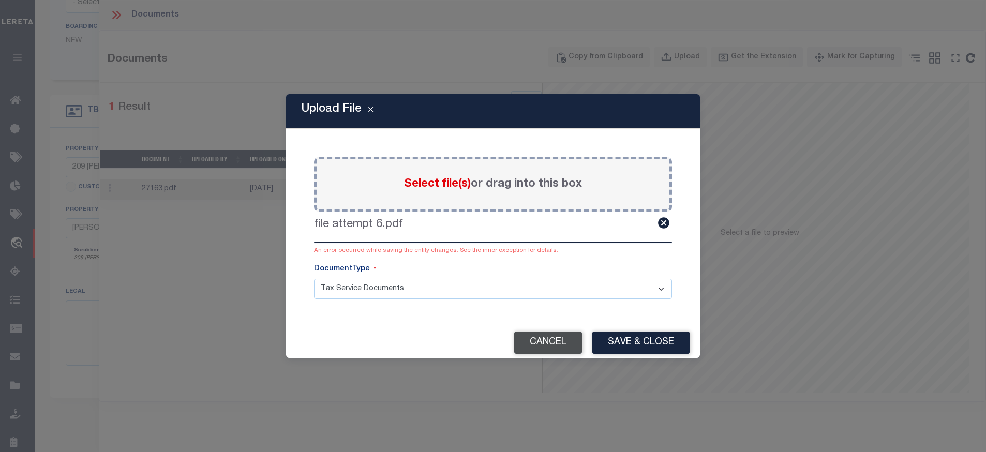
click at [559, 338] on button "Cancel" at bounding box center [548, 343] width 68 height 22
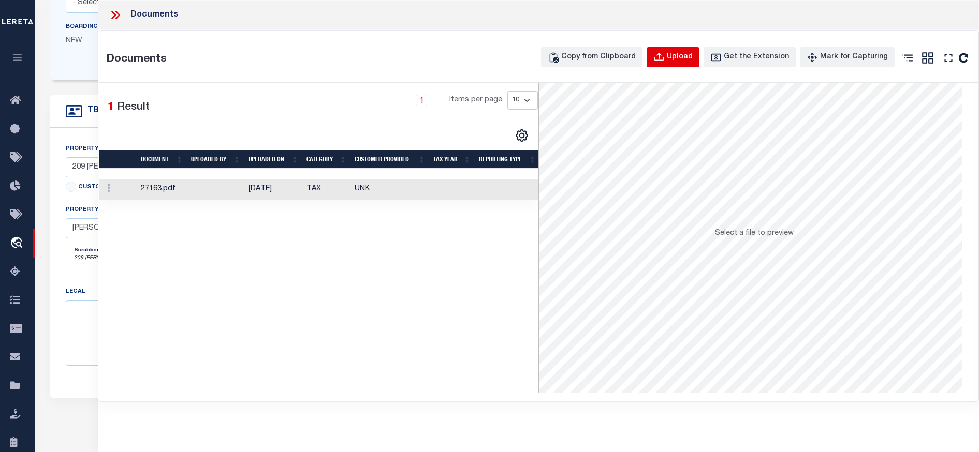
click at [682, 59] on div "Upload" at bounding box center [680, 57] width 26 height 11
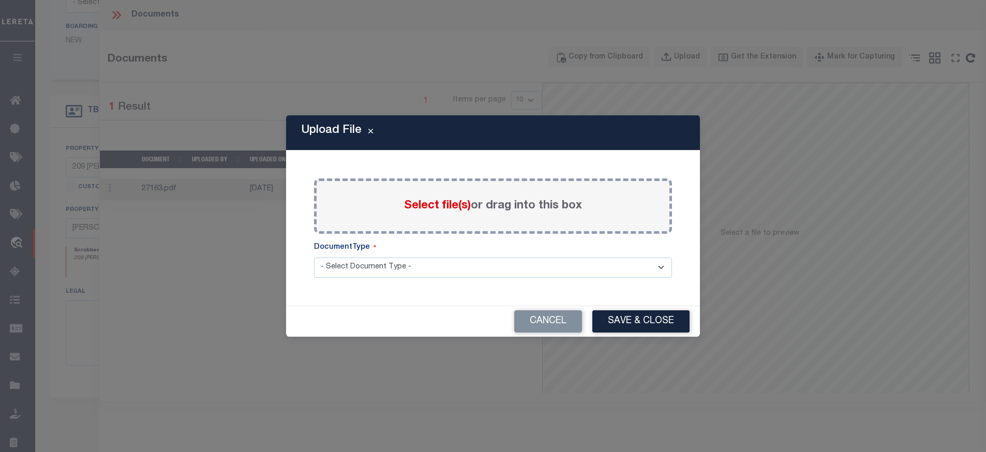
click at [432, 200] on span "Select file(s)" at bounding box center [437, 205] width 67 height 11
click at [0, 0] on input "Select file(s) or drag into this box" at bounding box center [0, 0] width 0 height 0
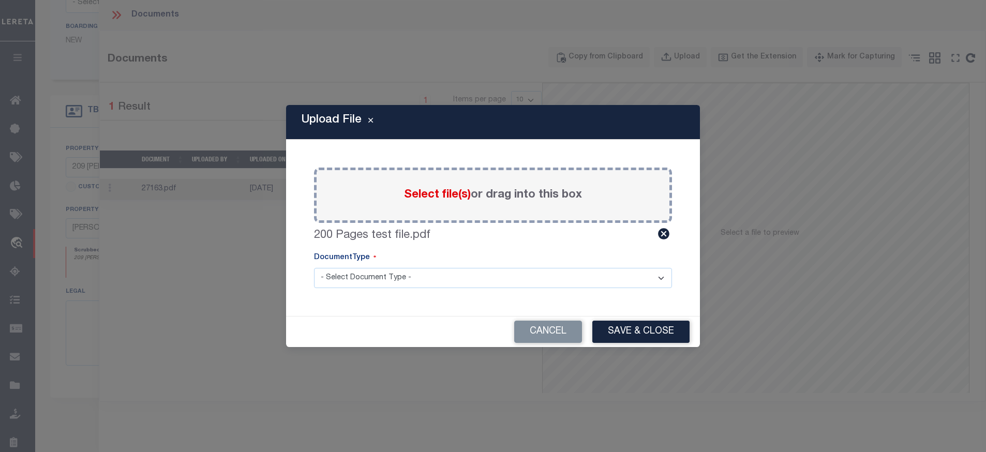
click at [574, 166] on div "Paste copied image or file into this box Select file(s) or drag into this box 2…" at bounding box center [493, 228] width 389 height 152
click at [491, 275] on select "- Select Document Type - Tax Service Documents" at bounding box center [493, 278] width 358 height 20
select select "TAX"
click at [314, 268] on select "- Select Document Type - Tax Service Documents" at bounding box center [493, 278] width 358 height 20
click at [619, 330] on button "Save & Close" at bounding box center [641, 332] width 97 height 22
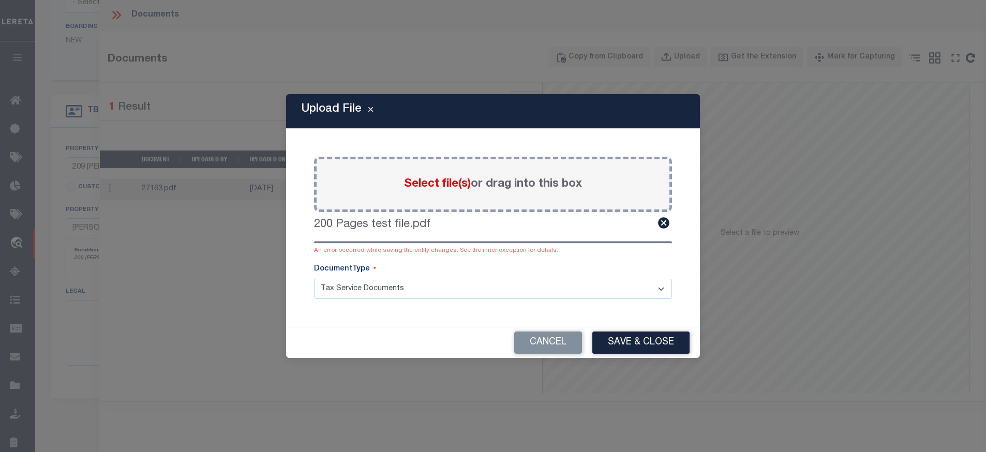
drag, startPoint x: 506, startPoint y: 280, endPoint x: 672, endPoint y: 304, distance: 168.3
click at [651, 301] on div "Paste copied image or file into this box Select file(s) or drag into this box 2…" at bounding box center [493, 227] width 389 height 173
click at [391, 308] on div "Paste copied image or file into this box Select file(s) or drag into this box 2…" at bounding box center [493, 227] width 389 height 173
click at [524, 353] on button "Cancel" at bounding box center [548, 343] width 68 height 22
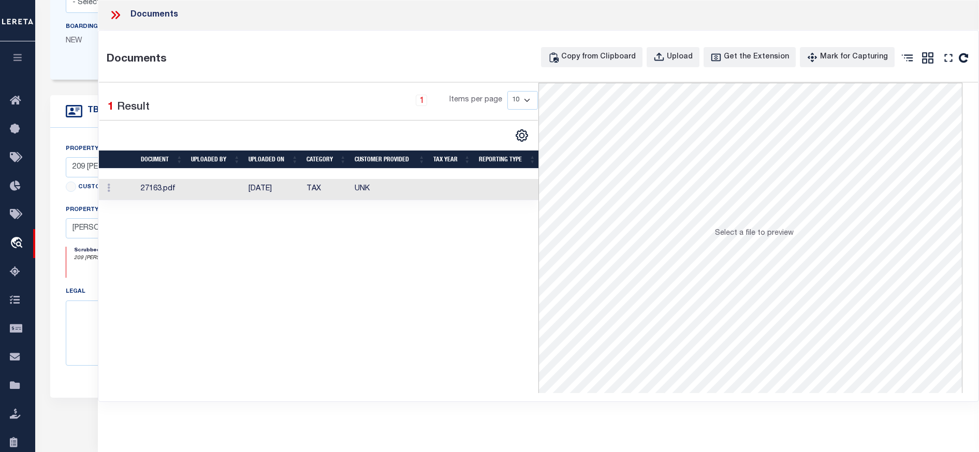
scroll to position [0, 0]
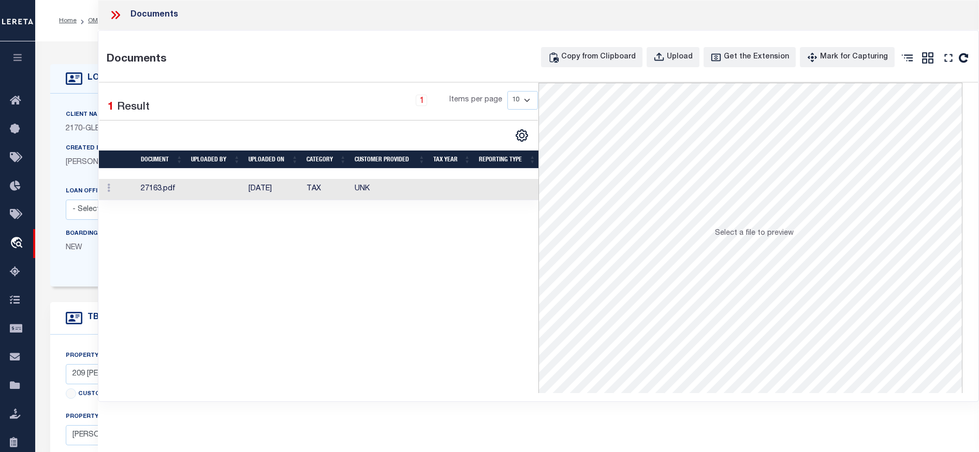
click at [111, 12] on icon at bounding box center [115, 14] width 13 height 13
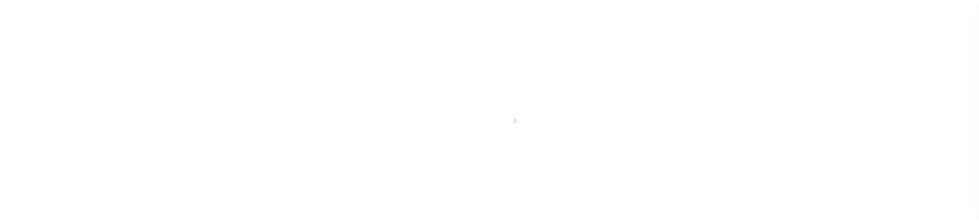
type input "31600187"
type input "[PERSON_NAME]"
select select "False"
select select
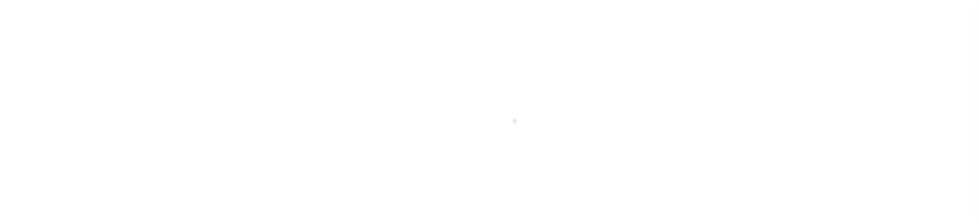
select select "NonEscrow"
type input "[STREET_ADDRESS][PERSON_NAME]"
select select
type input "[GEOGRAPHIC_DATA] MT 597140000"
type input "MT"
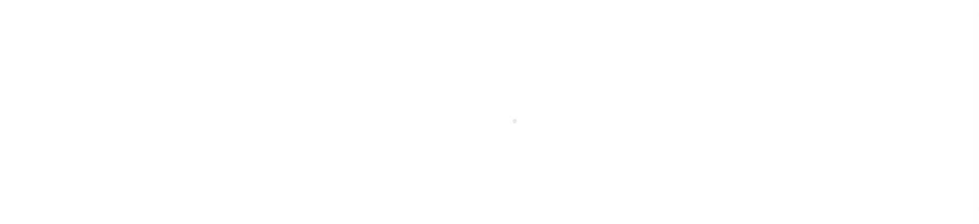
select select
type textarea "Liability limited to information provided"
select select "4574"
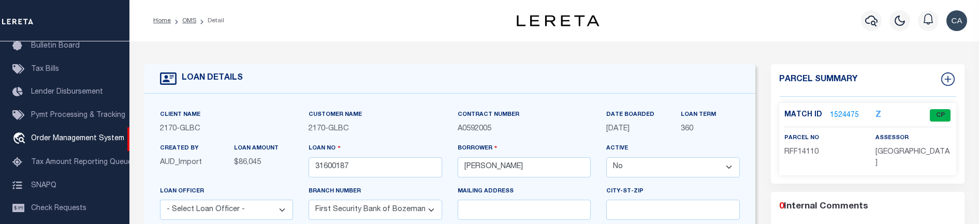
click at [845, 112] on link "1524475" at bounding box center [844, 115] width 29 height 11
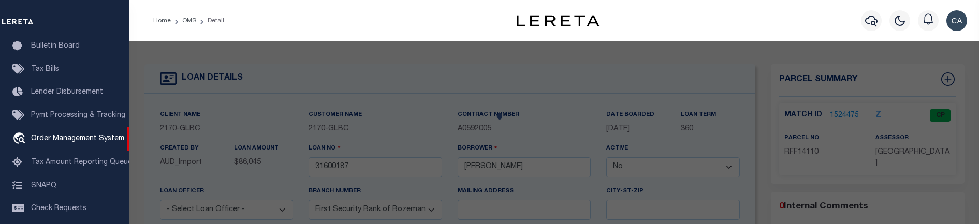
checkbox input "false"
select select "CP"
type input "DAVIS CAROL W TRUST"
type input "208 N HOFFMAN ST"
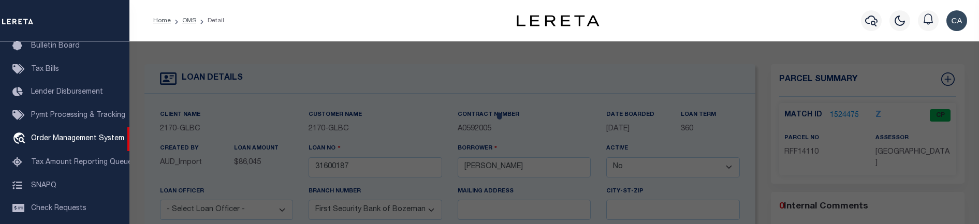
type textarea "CRESCENT ADD, S01, T01 S, R04 E, BLOCK 11, Lot 4 - 5, ACRES 0.207, PLAT C-46"
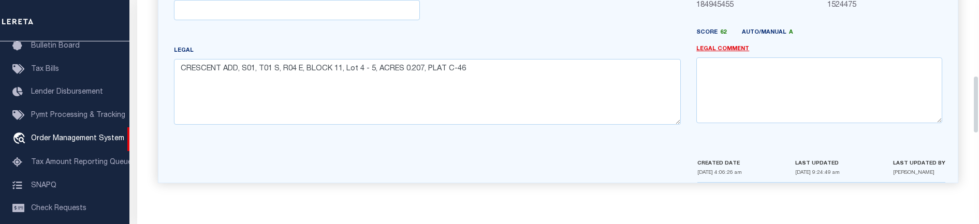
scroll to position [152, 0]
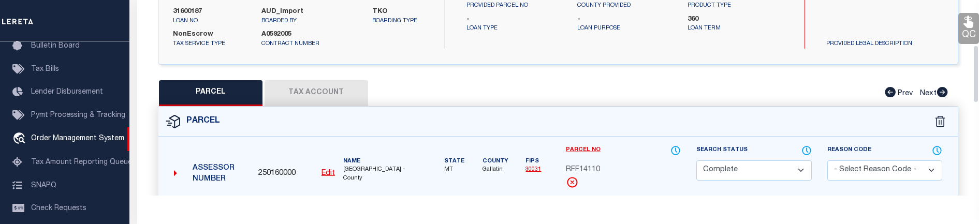
click at [338, 107] on div "Parcel" at bounding box center [557, 121] width 799 height 29
click at [224, 98] on button "PARCEL" at bounding box center [210, 93] width 103 height 26
select select "AS"
checkbox input "false"
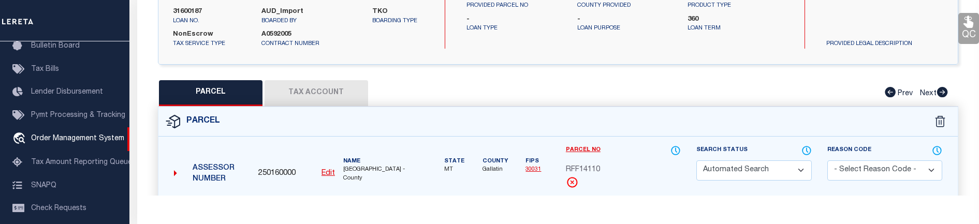
select select "CP"
type input "[PERSON_NAME] TRUST"
type input "[STREET_ADDRESS][PERSON_NAME]"
type textarea "CRESCENT ADD, S01, T01 S, R04 E, BLOCK 11, Lot 4 - 5, ACRES 0.207, PLAT C-46"
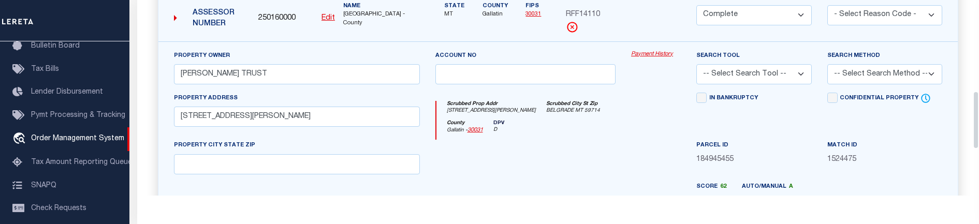
click at [649, 53] on link "Payment History" at bounding box center [656, 54] width 50 height 9
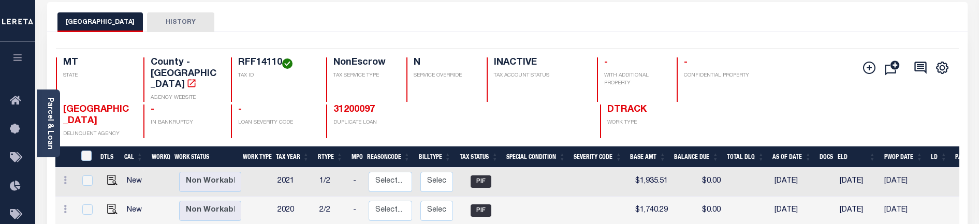
scroll to position [103, 0]
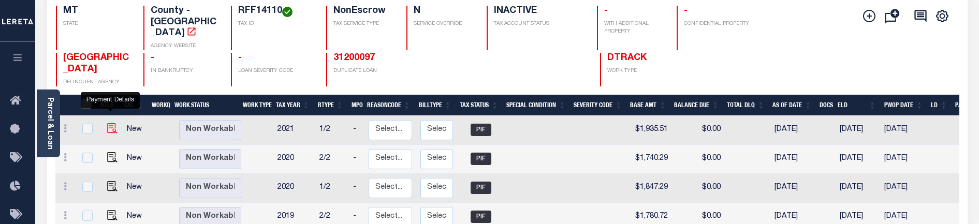
click at [112, 123] on img "" at bounding box center [112, 128] width 10 height 10
checkbox input "true"
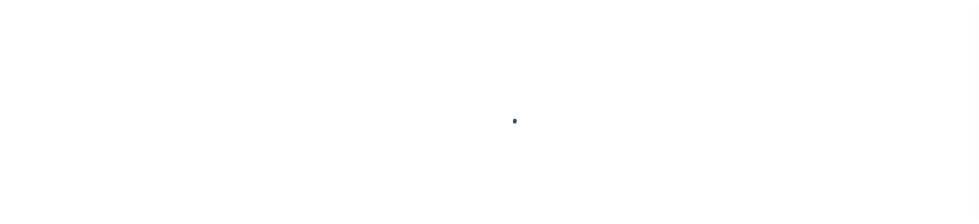
select select "PIF"
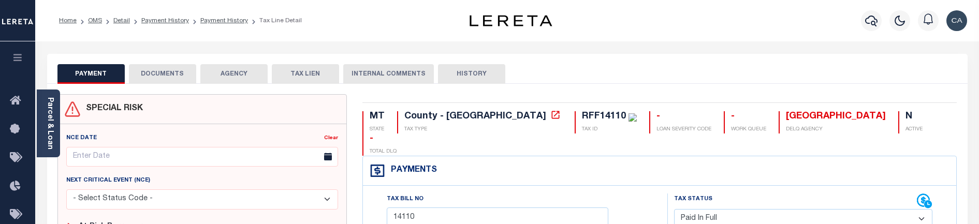
click at [212, 71] on button "AGENCY" at bounding box center [233, 74] width 67 height 20
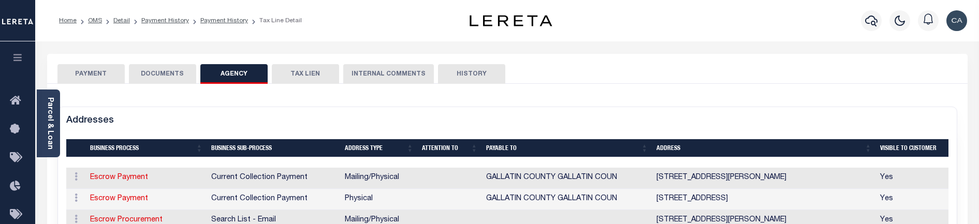
click at [181, 71] on button "DOCUMENTS" at bounding box center [162, 74] width 67 height 20
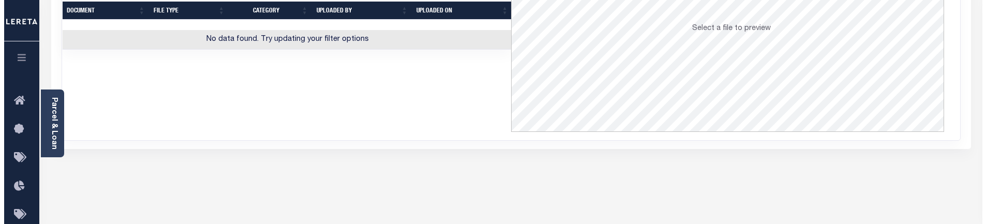
scroll to position [103, 0]
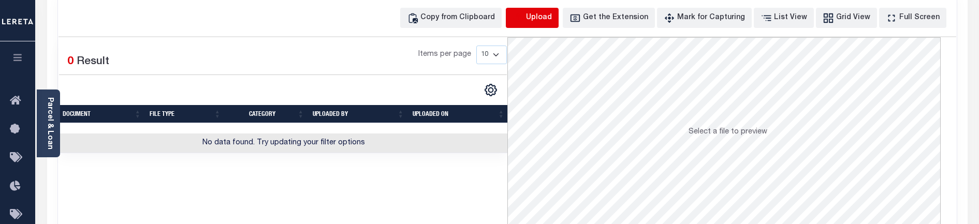
click at [524, 15] on icon "button" at bounding box center [517, 17] width 11 height 11
select select "POP"
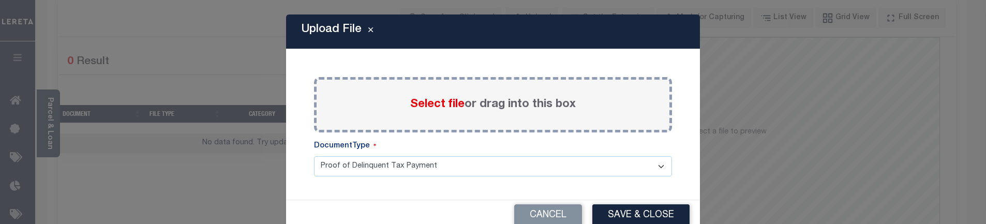
click at [455, 101] on span "Select file" at bounding box center [437, 104] width 54 height 11
click at [0, 0] on input "Select file or drag into this box" at bounding box center [0, 0] width 0 height 0
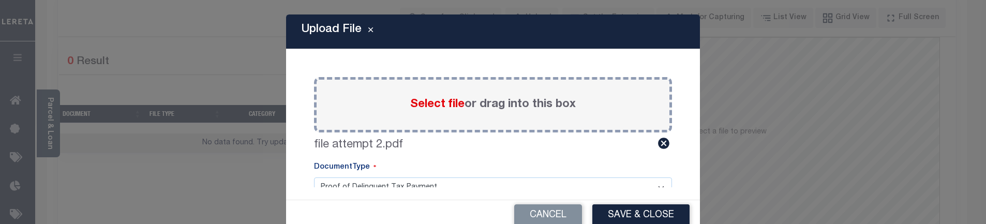
click at [487, 160] on div "Paste copied image or file into this box Select file or drag into this box file…" at bounding box center [493, 125] width 389 height 126
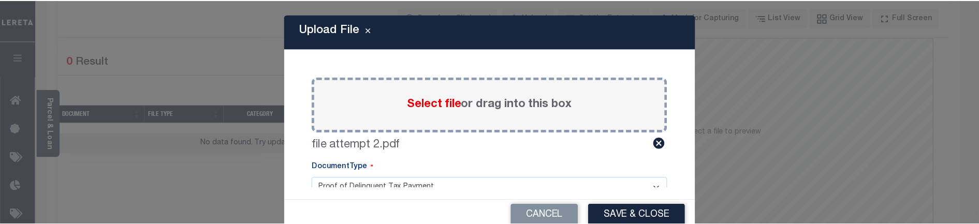
scroll to position [26, 0]
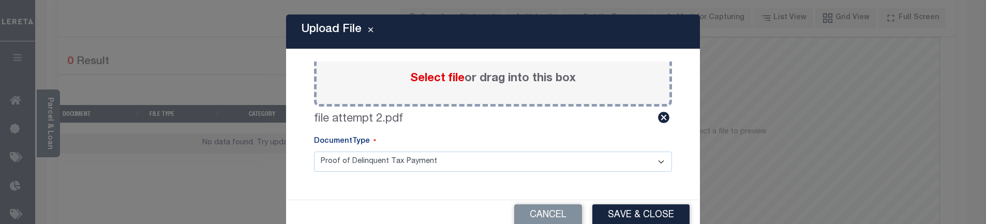
click at [448, 164] on select "Proof of Delinquent Tax Payment" at bounding box center [493, 162] width 358 height 20
click at [609, 219] on button "Save & Close" at bounding box center [641, 215] width 97 height 22
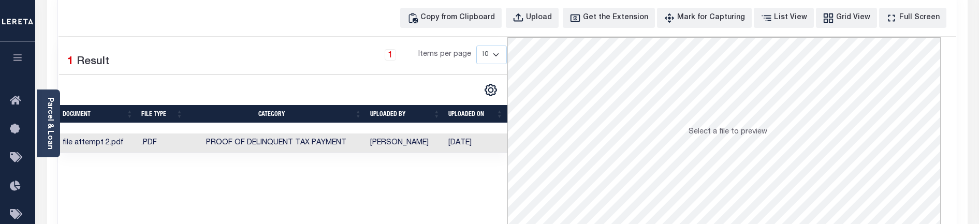
click at [312, 138] on td "Proof of Delinquent Tax Payment" at bounding box center [276, 144] width 179 height 20
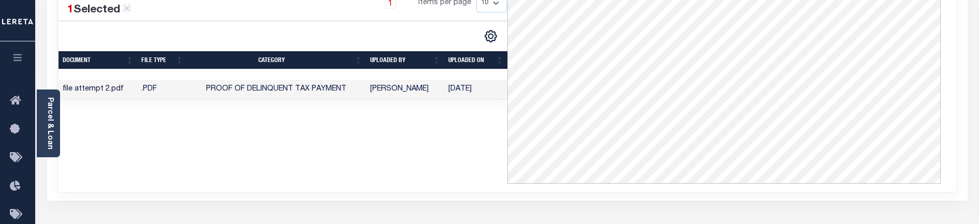
scroll to position [0, 0]
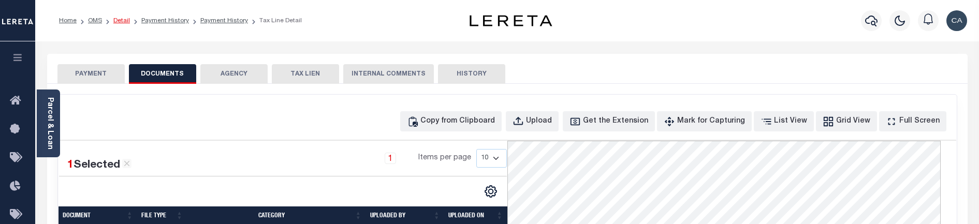
click at [128, 24] on link "Detail" at bounding box center [121, 21] width 17 height 6
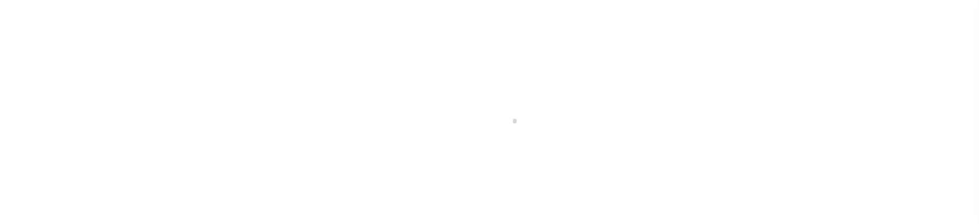
select select "False"
select select "4574"
select select "NonEscrow"
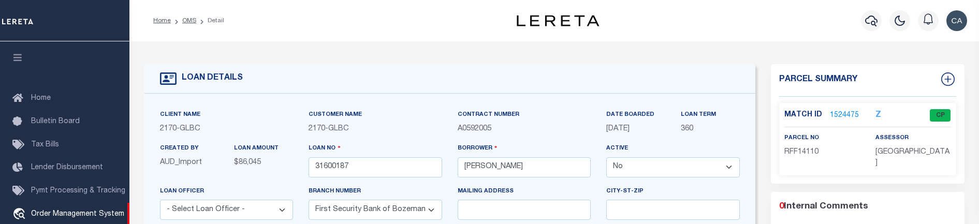
scroll to position [76, 0]
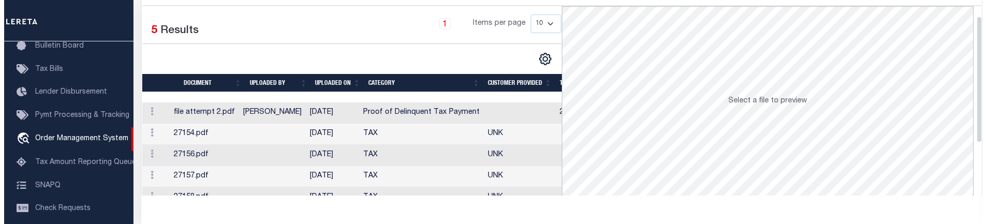
scroll to position [25, 0]
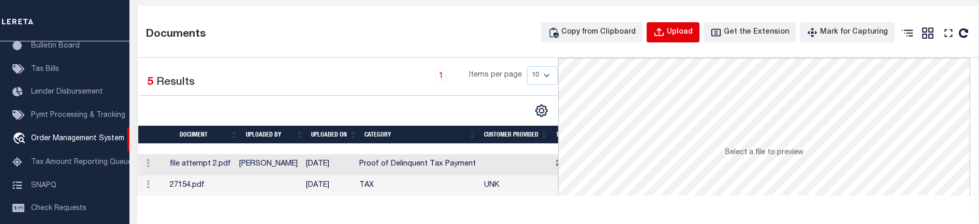
click at [699, 39] on button "Upload" at bounding box center [672, 32] width 53 height 20
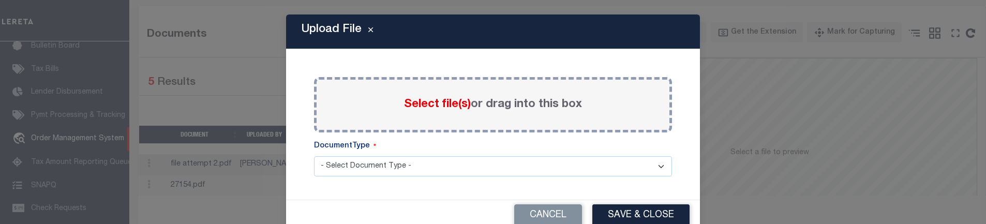
drag, startPoint x: 387, startPoint y: 106, endPoint x: 414, endPoint y: 103, distance: 28.1
click at [391, 105] on div "Select file(s) or drag into this box" at bounding box center [493, 104] width 358 height 55
click at [414, 102] on span "Select file(s)" at bounding box center [437, 104] width 67 height 11
click at [0, 0] on input "Select file(s) or drag into this box" at bounding box center [0, 0] width 0 height 0
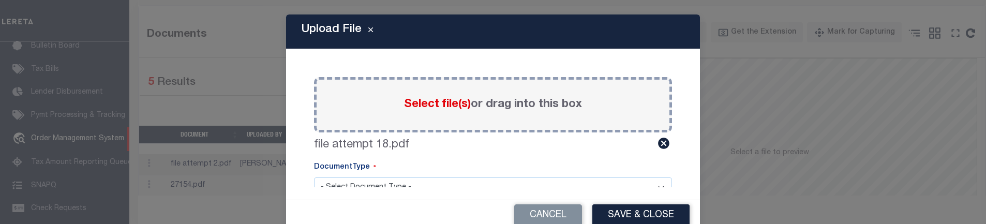
click at [509, 173] on div "DocumentType" at bounding box center [493, 170] width 358 height 16
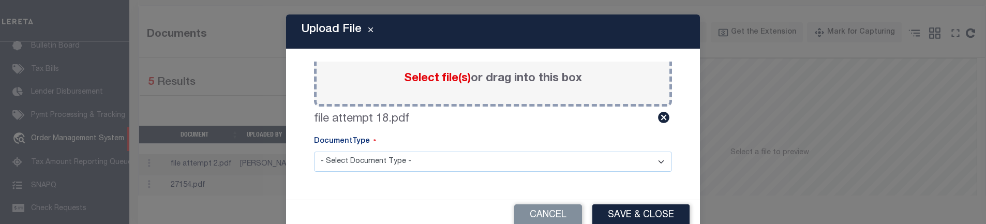
scroll to position [0, 0]
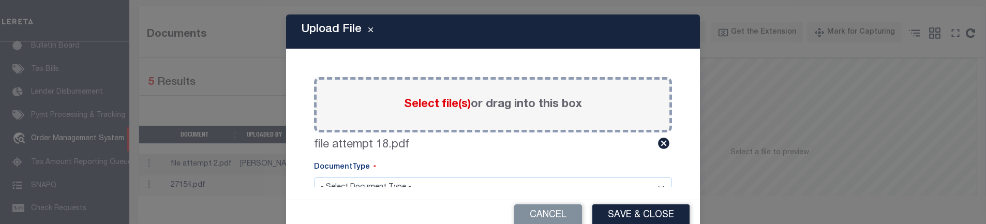
click at [455, 156] on div "Paste copied image or file into this box Select file(s) or drag into this box f…" at bounding box center [493, 125] width 389 height 126
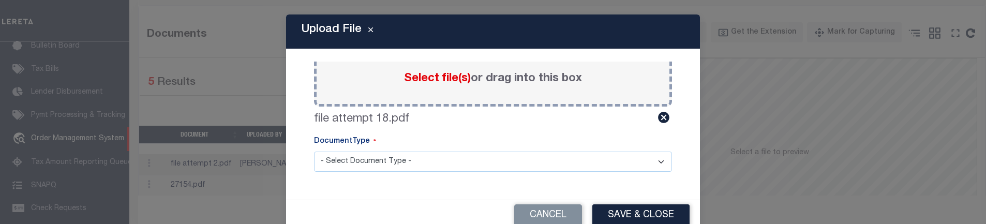
click at [446, 164] on select "- Select Document Type - Tax Service Documents" at bounding box center [493, 162] width 358 height 20
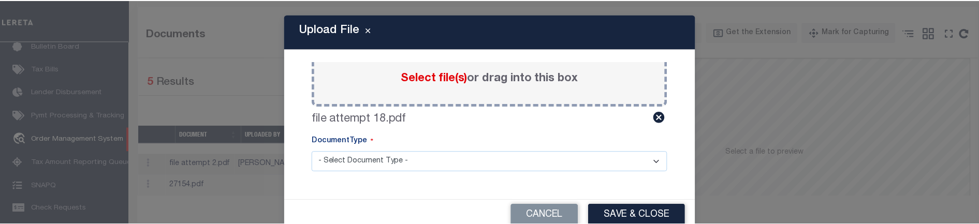
scroll to position [21, 0]
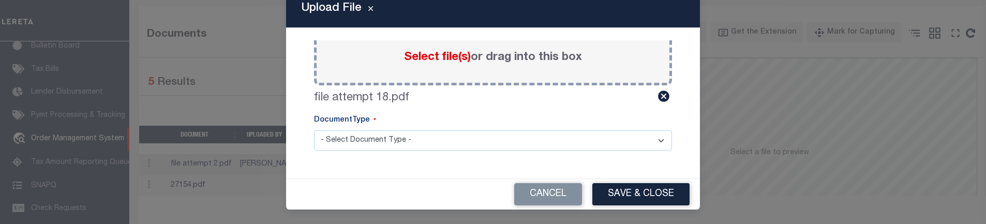
click at [495, 144] on select "- Select Document Type - Tax Service Documents" at bounding box center [493, 140] width 358 height 20
click at [470, 146] on select "- Select Document Type - Tax Service Documents" at bounding box center [493, 140] width 358 height 20
select select "TAX"
click at [314, 130] on select "- Select Document Type - Tax Service Documents" at bounding box center [493, 140] width 358 height 20
click at [606, 180] on div "Cancel Save & Close" at bounding box center [493, 194] width 414 height 31
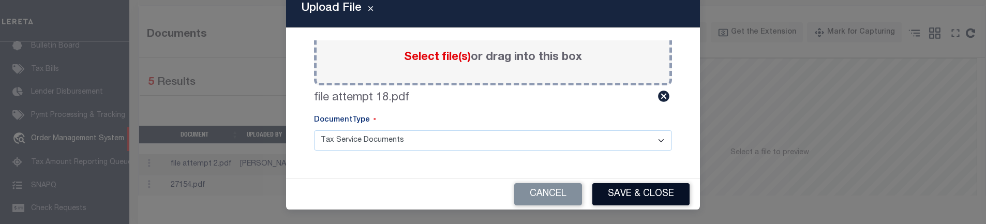
click at [611, 186] on button "Save & Close" at bounding box center [641, 194] width 97 height 22
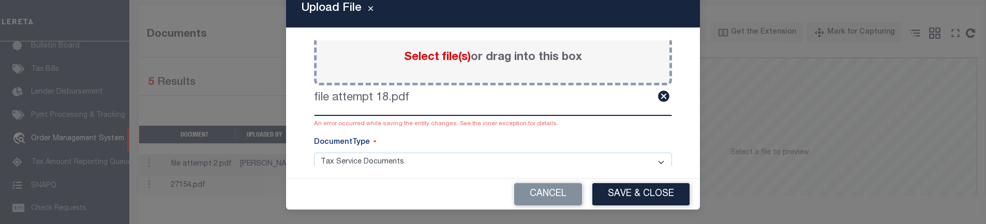
click at [373, 127] on div "An error occurred while saving the entity changes. See the inner exception for …" at bounding box center [493, 124] width 358 height 9
click at [373, 126] on div "An error occurred while saving the entity changes. See the inner exception for …" at bounding box center [493, 124] width 358 height 9
click at [373, 125] on div "An error occurred while saving the entity changes. See the inner exception for …" at bounding box center [493, 124] width 358 height 9
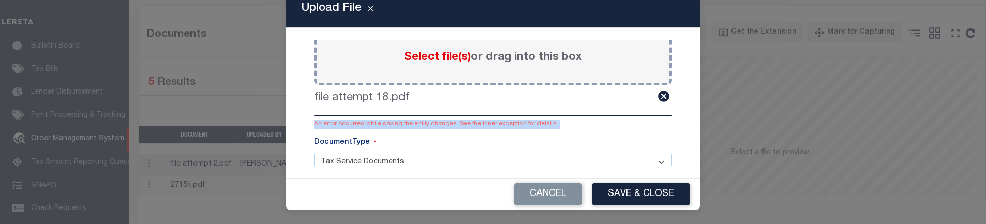
click at [373, 125] on div "An error occurred while saving the entity changes. See the inner exception for …" at bounding box center [493, 124] width 358 height 9
click at [568, 191] on button "Cancel" at bounding box center [548, 194] width 68 height 22
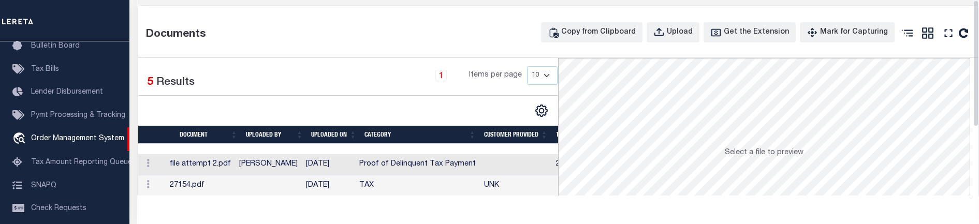
scroll to position [0, 0]
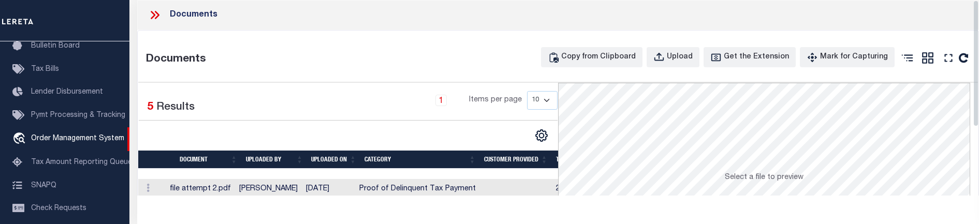
click at [152, 16] on icon at bounding box center [154, 14] width 13 height 13
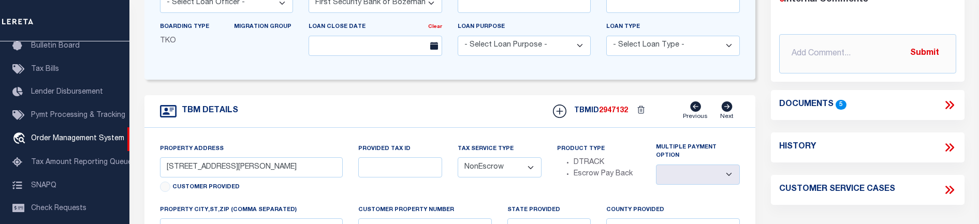
scroll to position [52, 0]
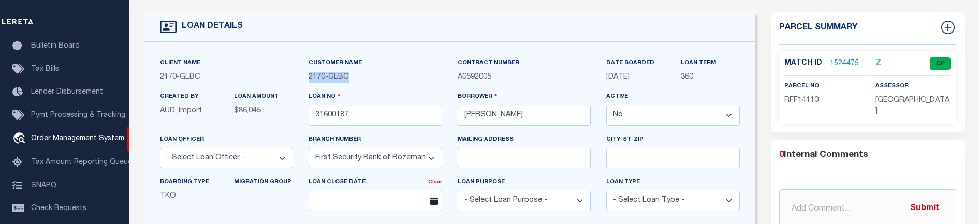
drag, startPoint x: 307, startPoint y: 76, endPoint x: 362, endPoint y: 82, distance: 55.7
click at [361, 82] on div "Customer Name 2170 - GLBC" at bounding box center [375, 74] width 149 height 34
click at [367, 90] on div "Customer Name 2170 - GLBC" at bounding box center [375, 74] width 149 height 34
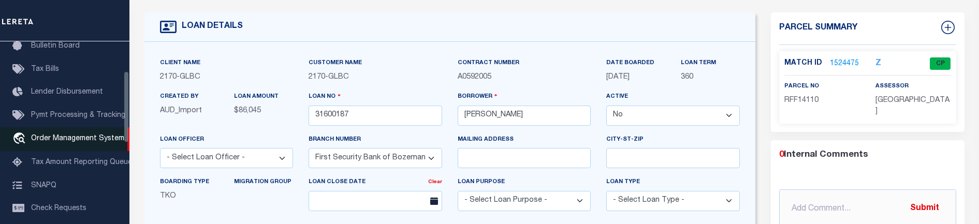
click at [97, 142] on span "Order Management System" at bounding box center [77, 138] width 93 height 7
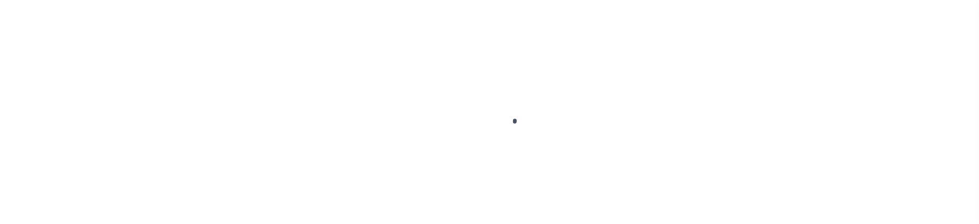
scroll to position [76, 0]
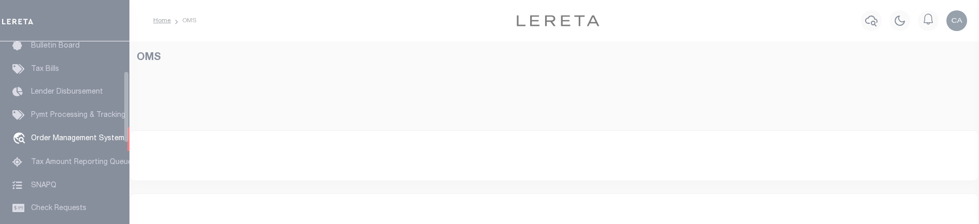
select select "2170"
select select
select select "200"
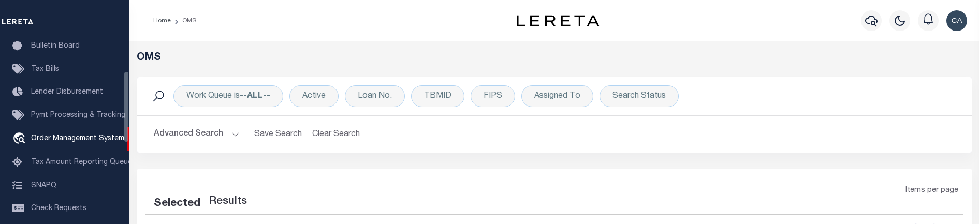
click at [216, 133] on button "Advanced Search" at bounding box center [197, 134] width 86 height 20
select select "200"
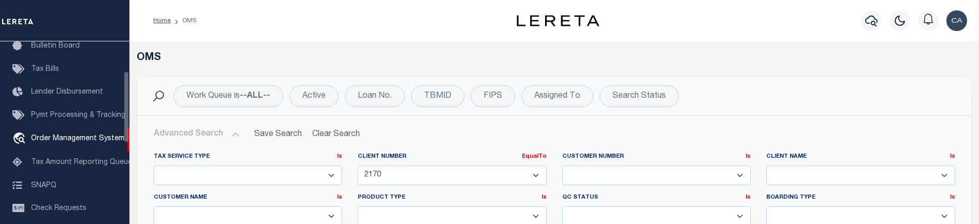
click at [185, 134] on button "Advanced Search" at bounding box center [197, 134] width 86 height 20
drag, startPoint x: 472, startPoint y: 169, endPoint x: 501, endPoint y: 107, distance: 68.5
click at [472, 169] on select "1011 1012 1013 1014 101814 101862 1019 1042 1049 1052 1053 1055 1058 1061 1063 …" at bounding box center [452, 176] width 189 height 20
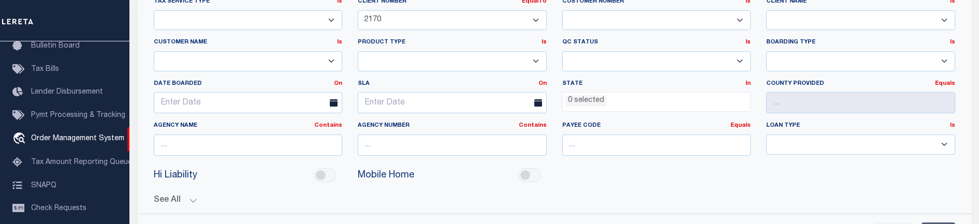
click at [424, 18] on select "1011 1012 1013 1014 101814 101862 1019 1042 1049 1052 1053 1055 1058 1061 1063 …" at bounding box center [452, 20] width 189 height 20
select select "2135"
click at [358, 10] on select "1011 1012 1013 1014 101814 101862 1019 1042 1049 1052 1053 1055 1058 1061 1063 …" at bounding box center [452, 20] width 189 height 20
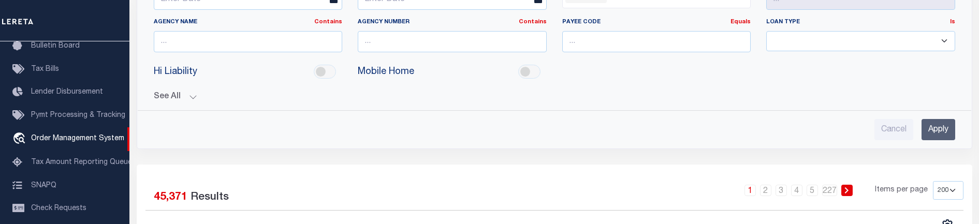
click at [926, 128] on input "Apply" at bounding box center [938, 129] width 34 height 21
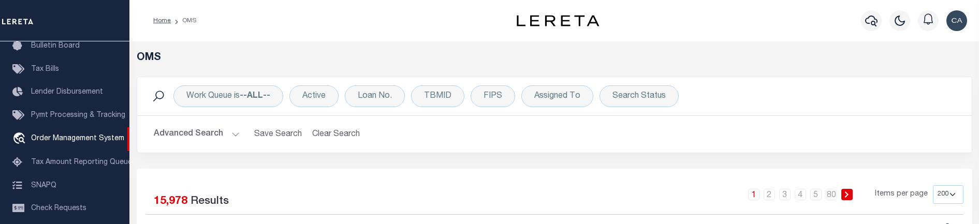
scroll to position [155, 0]
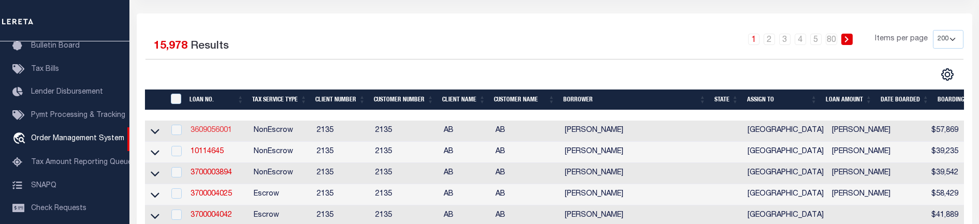
click at [229, 133] on link "3609056001" at bounding box center [210, 130] width 41 height 7
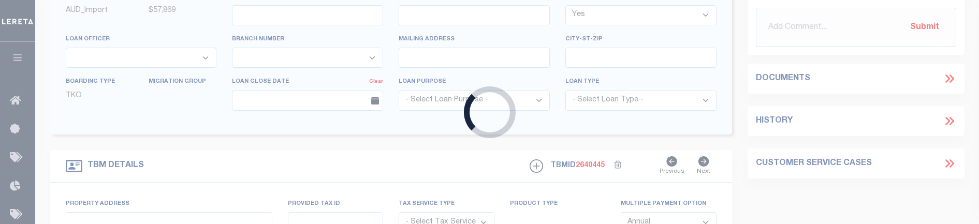
type input "3609056001"
type input "KEITH E GARRETT"
select select "False"
select select
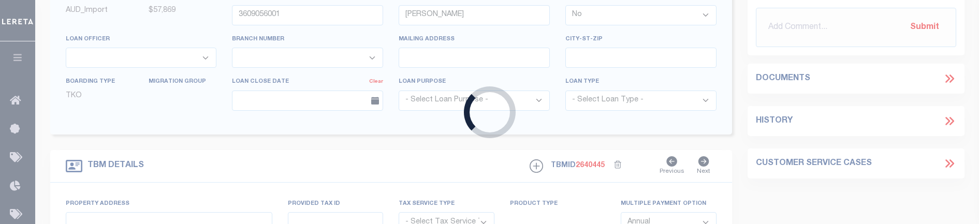
select select "NonEscrow"
type input "5196 CR 292 E"
select select
type input "Kilgore TX 75662"
type input "[GEOGRAPHIC_DATA]"
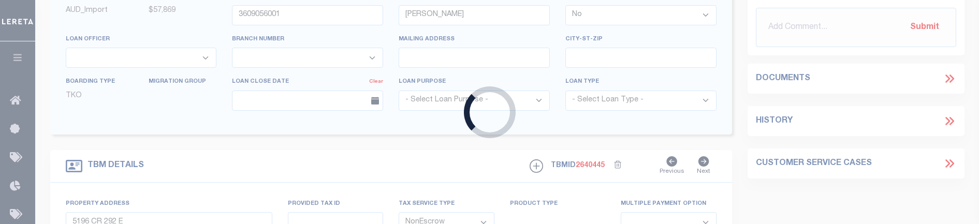
select select
type textarea "1ST LIEN DOT 8.49 AC G M COURSEY SVY A-905 - 5196 CR 292 E ,Kilgore TX 75662"
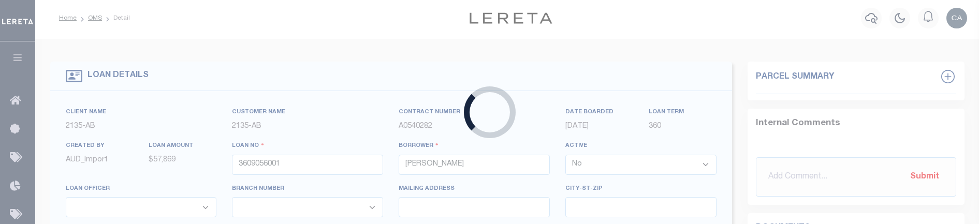
select select "6897"
select select "2580"
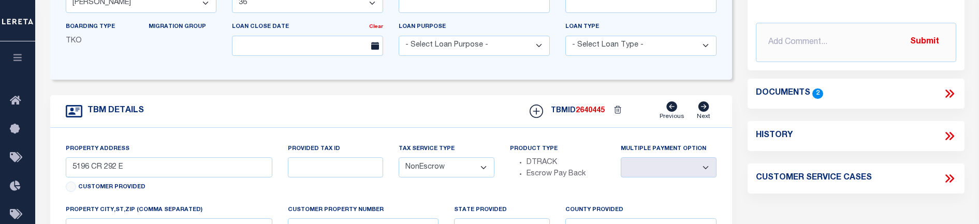
scroll to position [259, 0]
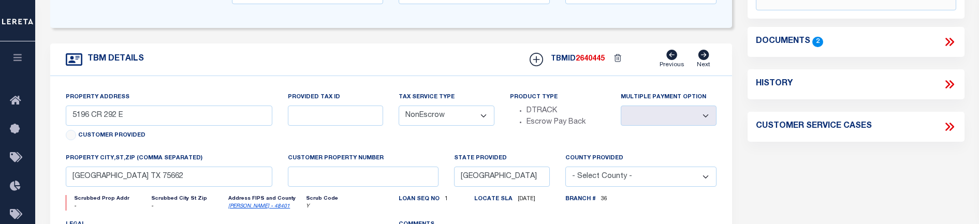
click at [941, 47] on div "Documents 2" at bounding box center [856, 41] width 200 height 13
click at [945, 45] on icon at bounding box center [948, 41] width 13 height 13
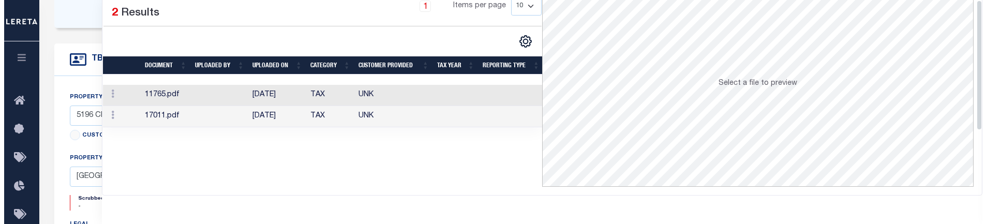
scroll to position [0, 0]
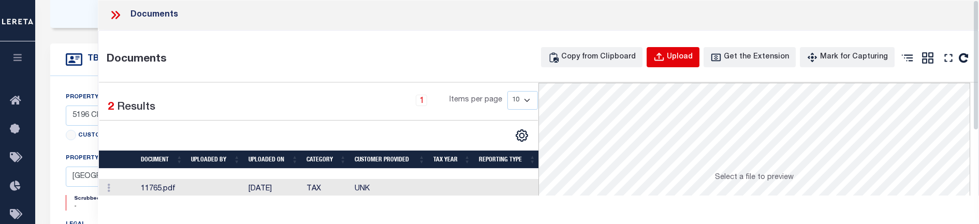
click at [699, 58] on button "Upload" at bounding box center [672, 57] width 53 height 20
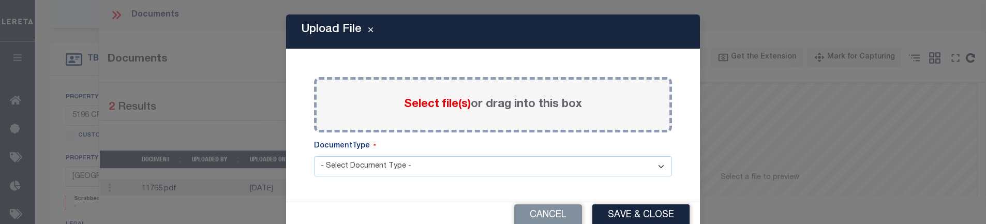
click at [429, 110] on span "Select file(s)" at bounding box center [437, 104] width 67 height 11
click at [0, 0] on input "Select file(s) or drag into this box" at bounding box center [0, 0] width 0 height 0
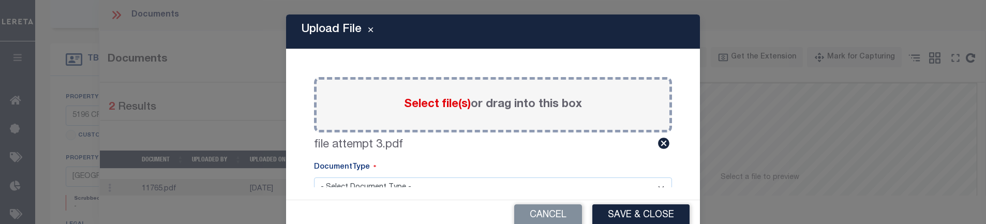
click at [538, 166] on div "DocumentType" at bounding box center [493, 170] width 358 height 16
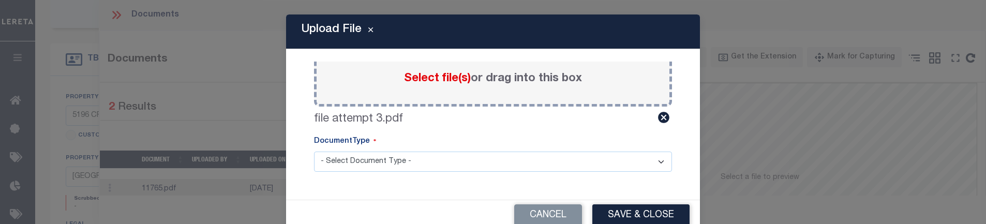
click at [440, 156] on select "- Select Document Type - Tax Service Documents" at bounding box center [493, 162] width 358 height 20
select select "TAX"
click at [314, 152] on select "- Select Document Type - Tax Service Documents" at bounding box center [493, 162] width 358 height 20
click at [628, 205] on button "Save & Close" at bounding box center [641, 215] width 97 height 22
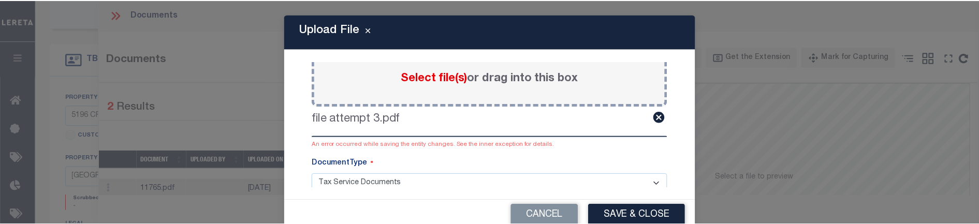
scroll to position [0, 0]
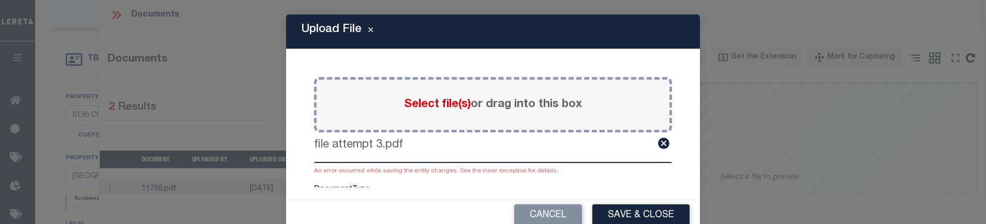
click at [367, 38] on div "Upload File" at bounding box center [493, 31] width 414 height 35
click at [368, 33] on icon "Close" at bounding box center [370, 30] width 5 height 8
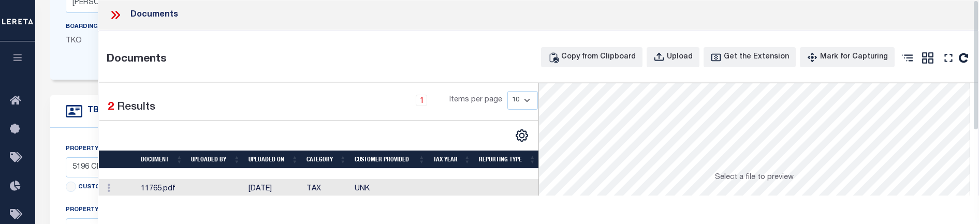
scroll to position [52, 0]
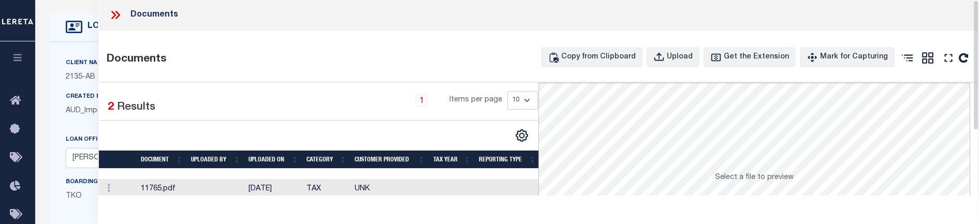
click at [129, 21] on div "Documents" at bounding box center [538, 15] width 881 height 30
click at [116, 13] on icon at bounding box center [115, 14] width 13 height 13
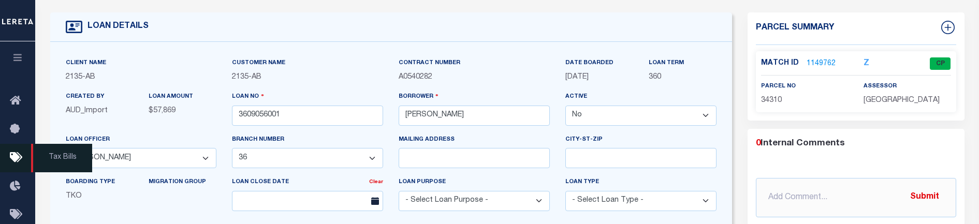
drag, startPoint x: 19, startPoint y: 58, endPoint x: 53, endPoint y: 78, distance: 39.7
click at [19, 57] on icon "button" at bounding box center [18, 57] width 12 height 9
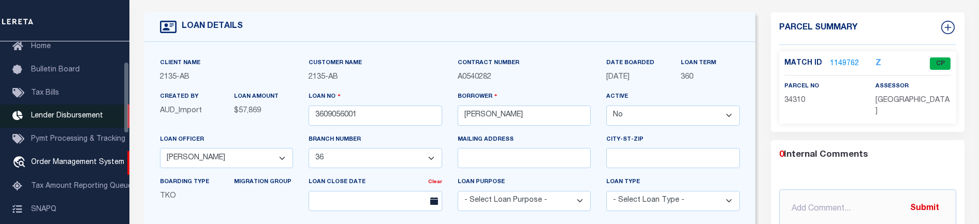
click at [93, 111] on link "Lender Disbursement" at bounding box center [64, 116] width 129 height 23
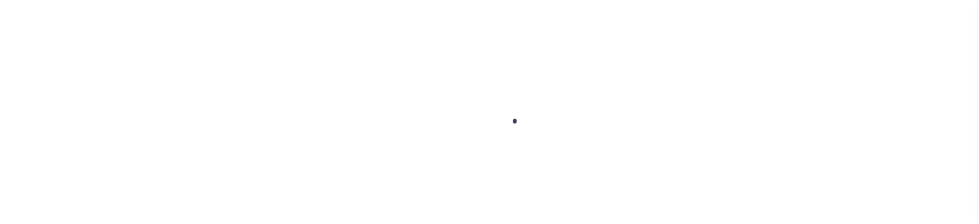
scroll to position [18, 0]
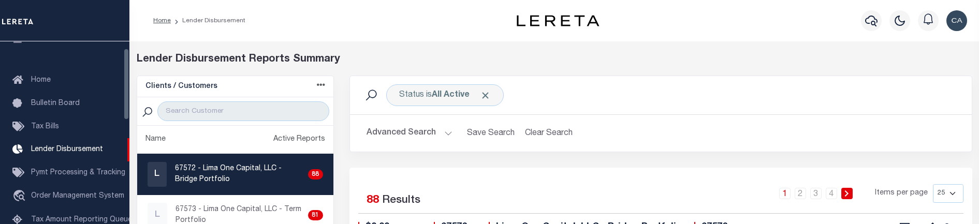
click at [248, 97] on div at bounding box center [235, 111] width 196 height 28
click at [249, 104] on input "search" at bounding box center [242, 111] width 171 height 20
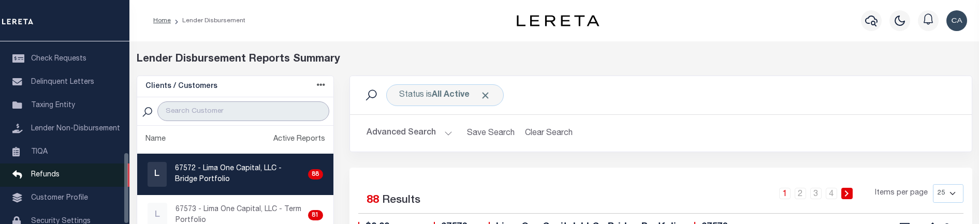
scroll to position [280, 0]
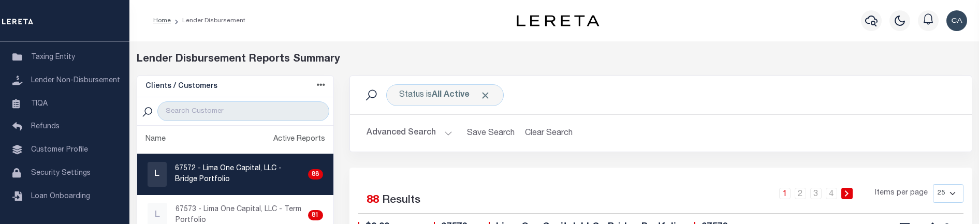
click at [482, 97] on span "Click to Remove" at bounding box center [485, 95] width 11 height 11
